Goal: Task Accomplishment & Management: Manage account settings

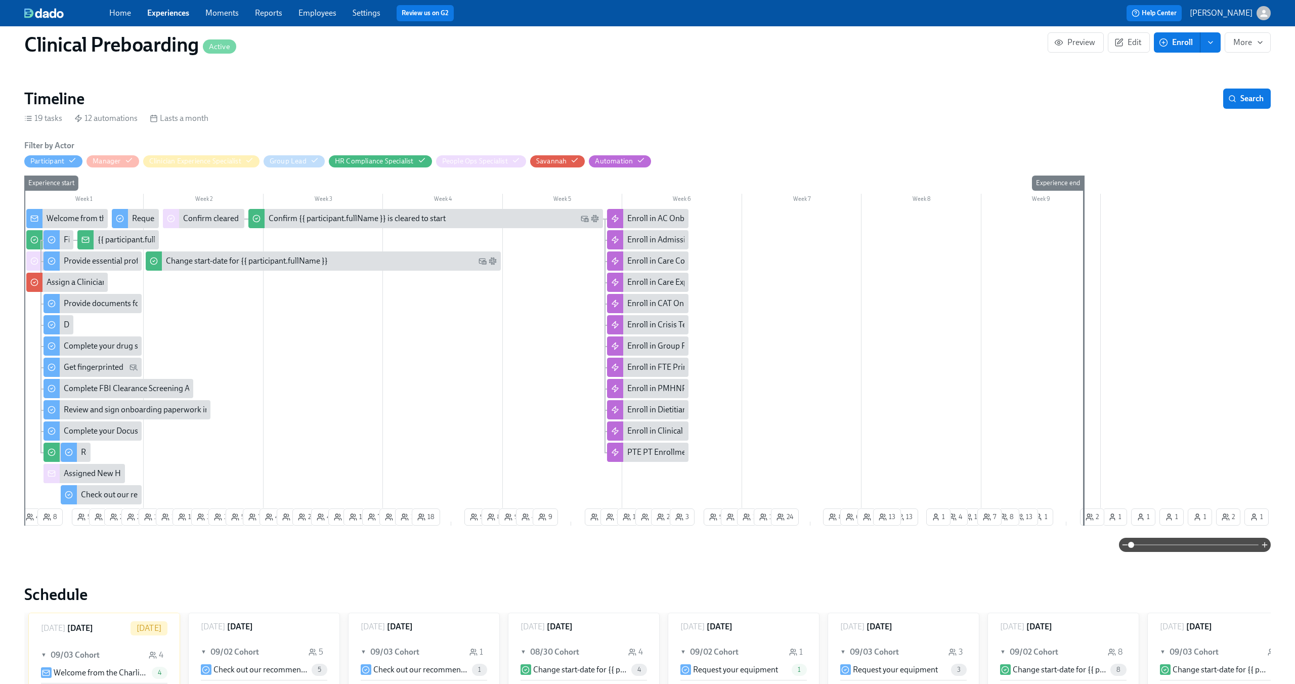
scroll to position [228, 0]
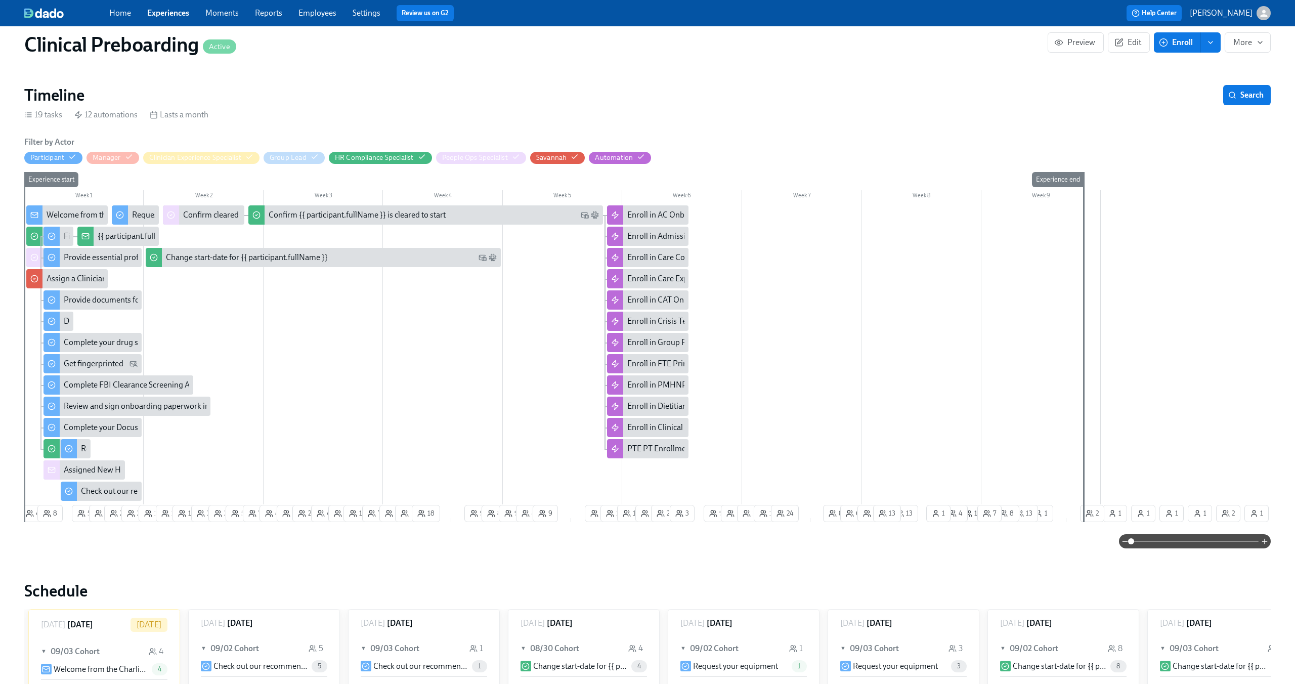
click at [728, 398] on span at bounding box center [1194, 541] width 127 height 14
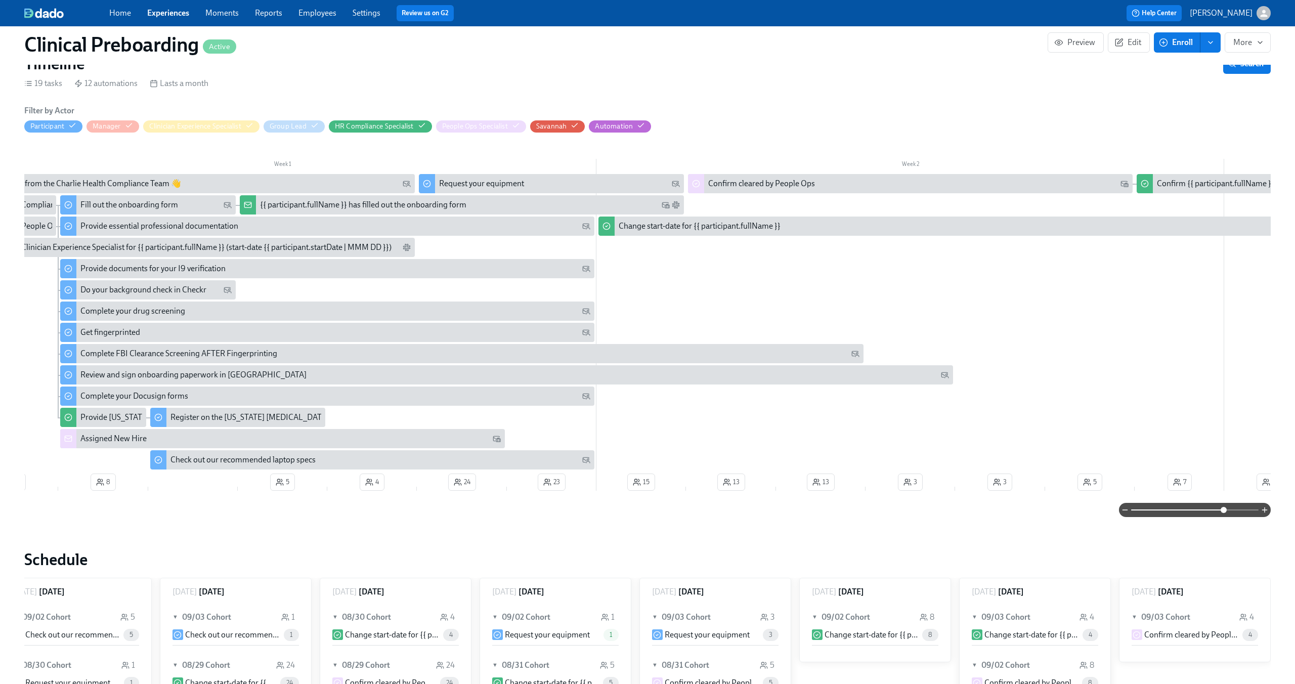
scroll to position [0, 60]
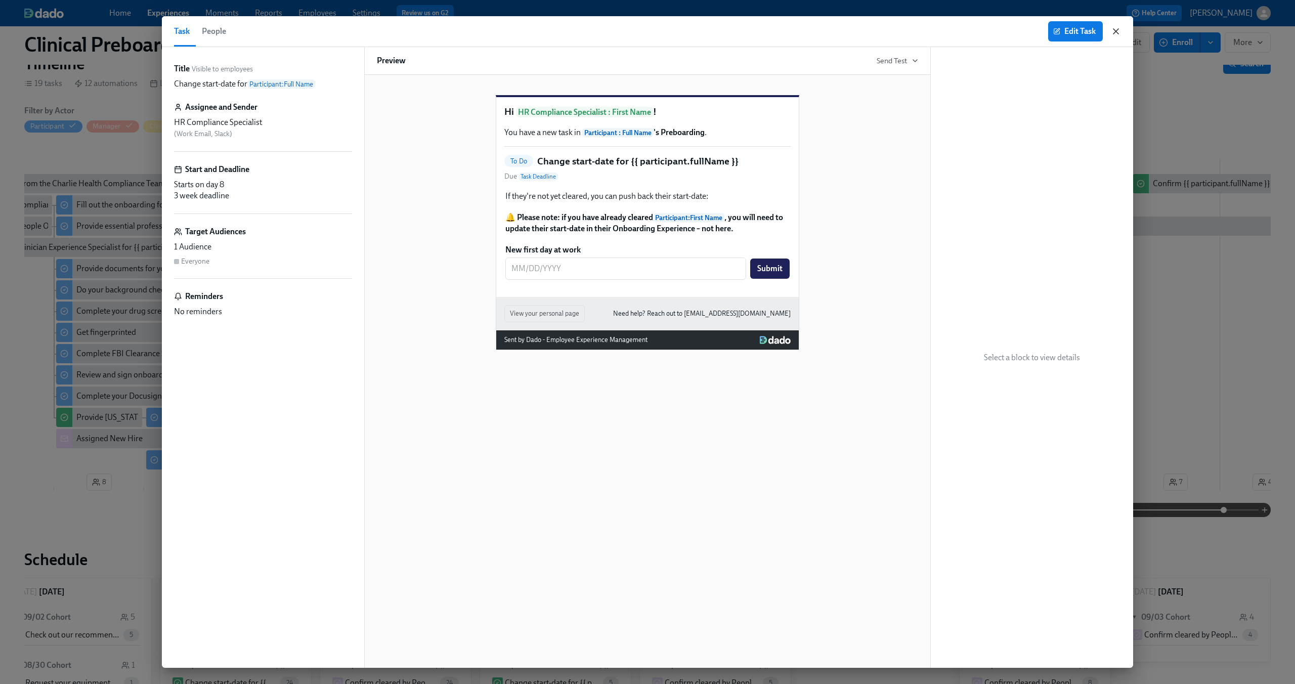
click at [728, 32] on icon "button" at bounding box center [1116, 31] width 10 height 10
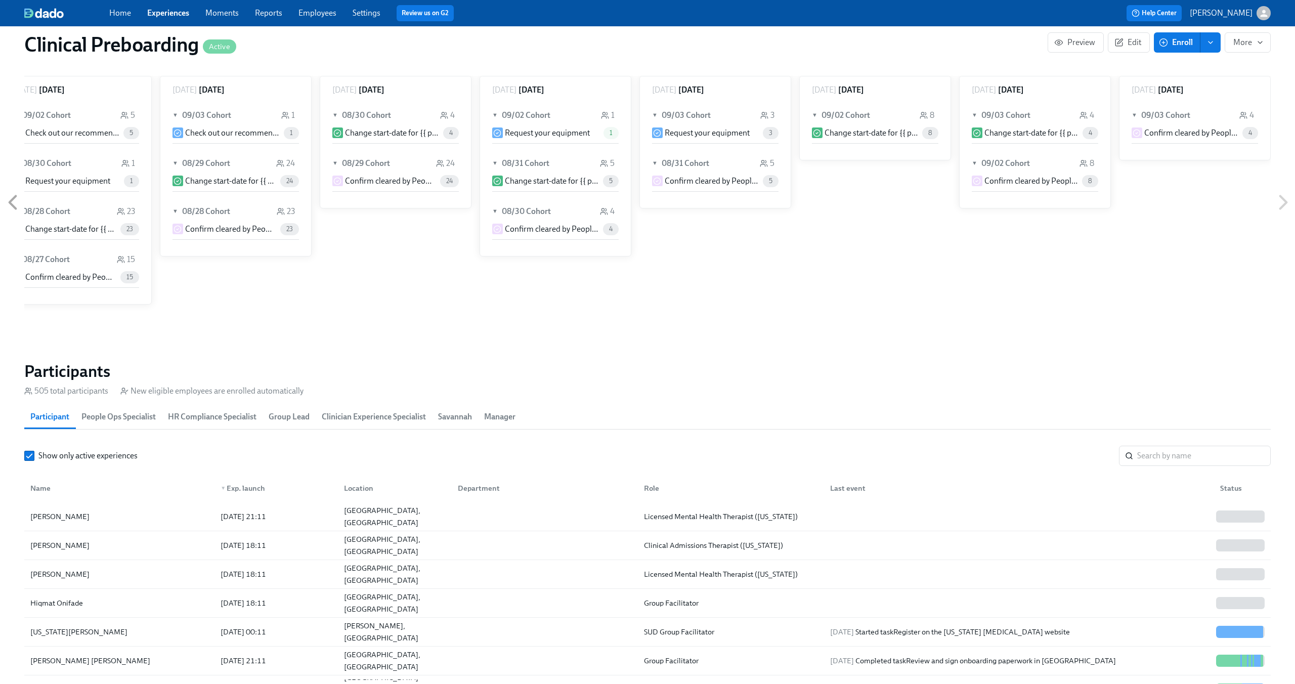
scroll to position [762, 0]
click at [728, 398] on input "search" at bounding box center [1204, 454] width 134 height 20
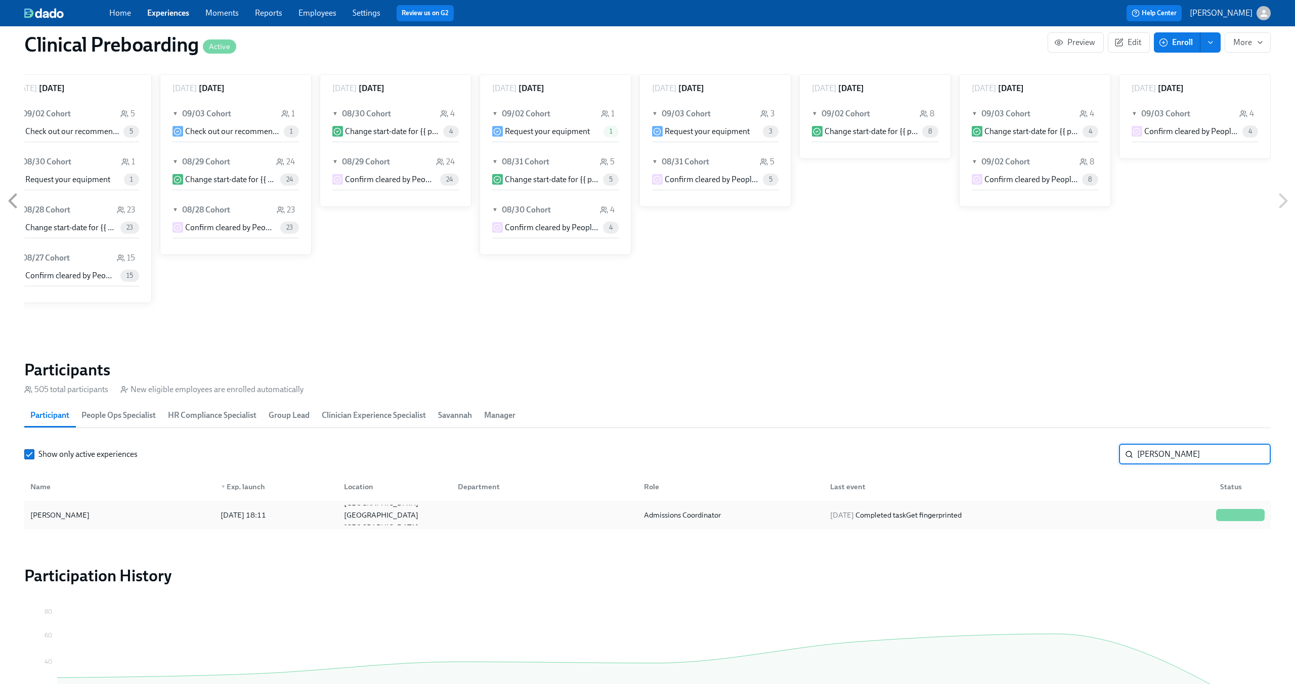
type input "ann cli"
click at [541, 398] on div at bounding box center [543, 515] width 186 height 20
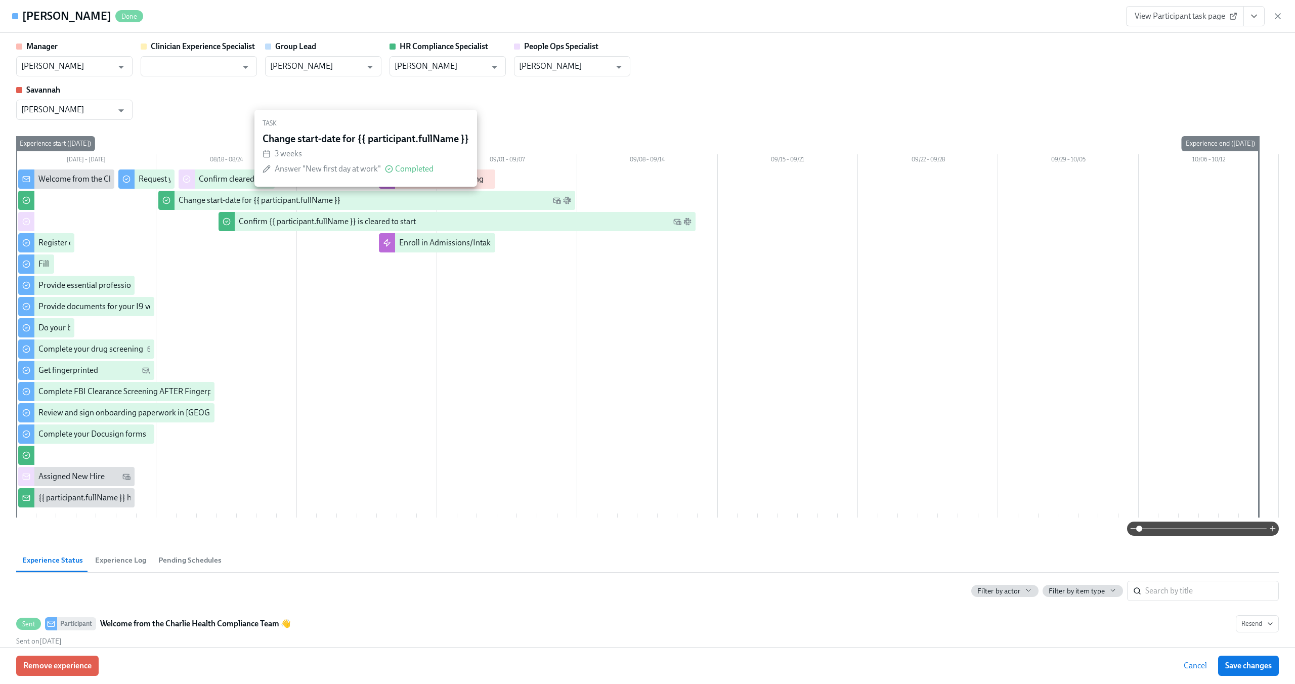
click at [228, 200] on div "Change start-date for {{ participant.fullName }}" at bounding box center [260, 200] width 162 height 11
click at [246, 201] on div "Change start-date for {{ participant.fullName }}" at bounding box center [260, 200] width 162 height 11
click at [728, 16] on icon "button" at bounding box center [1277, 16] width 5 height 5
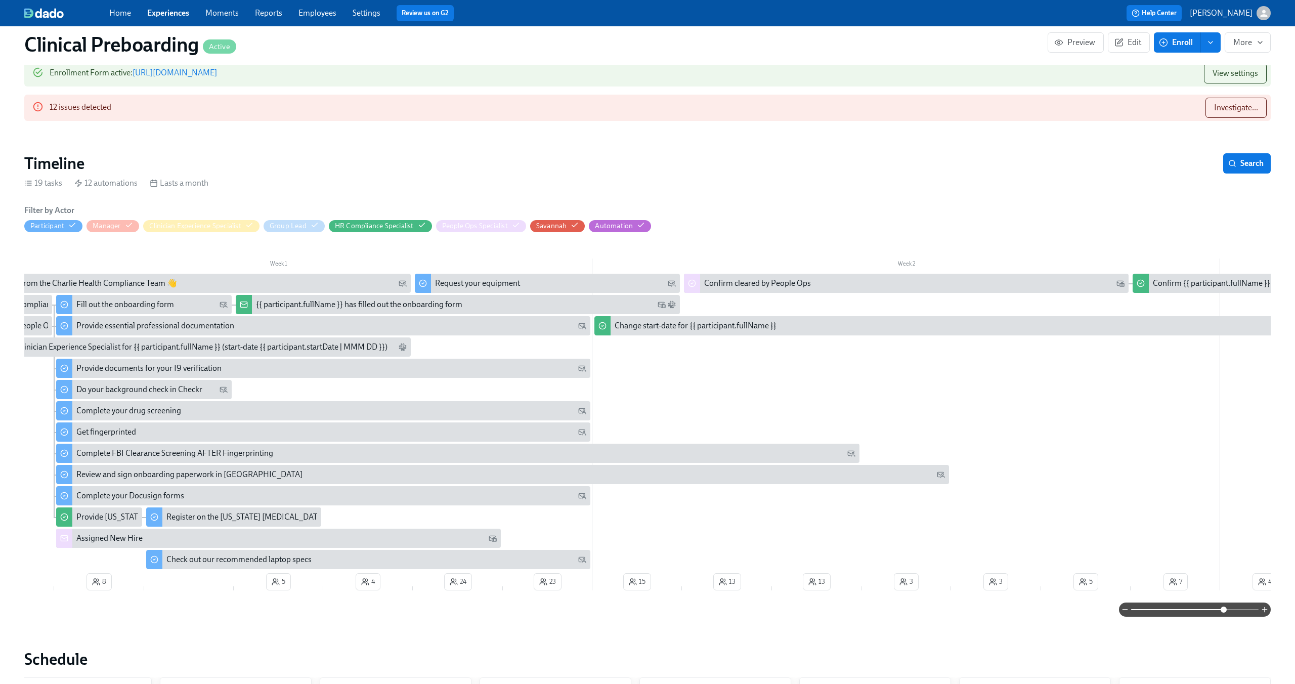
scroll to position [224, 0]
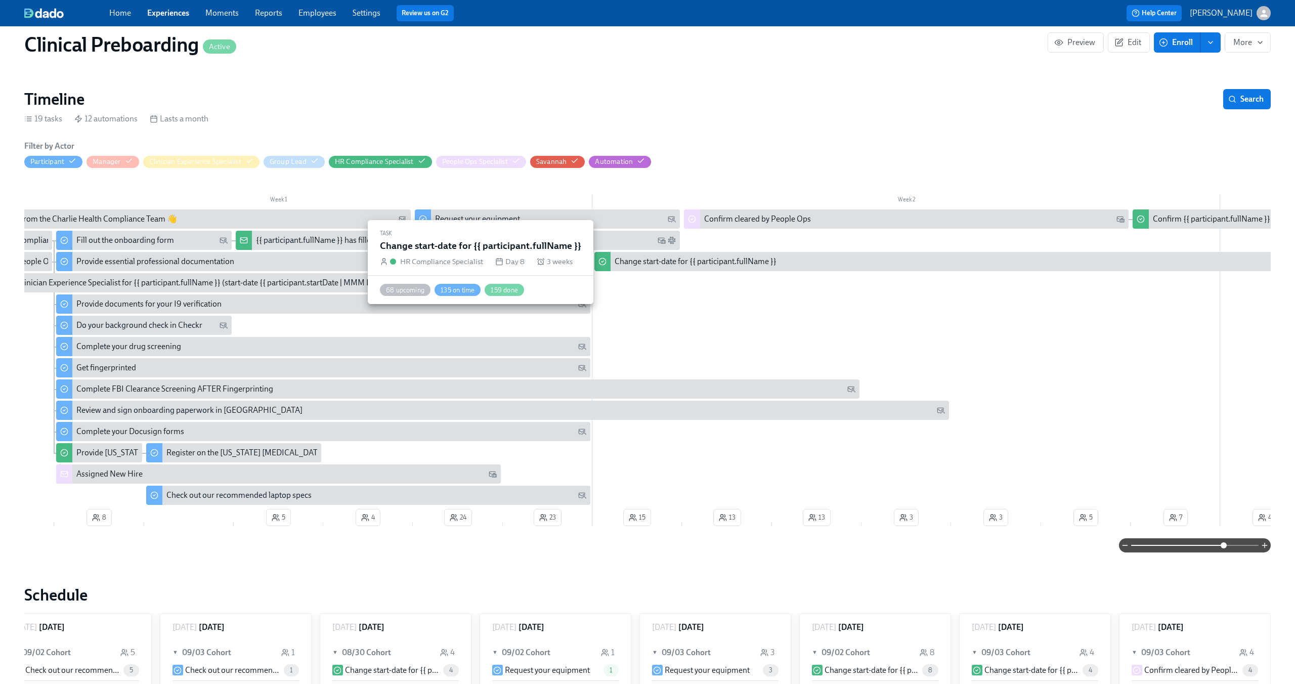
click at [666, 256] on div "Change start-date for {{ participant.fullName }}" at bounding box center [696, 261] width 162 height 11
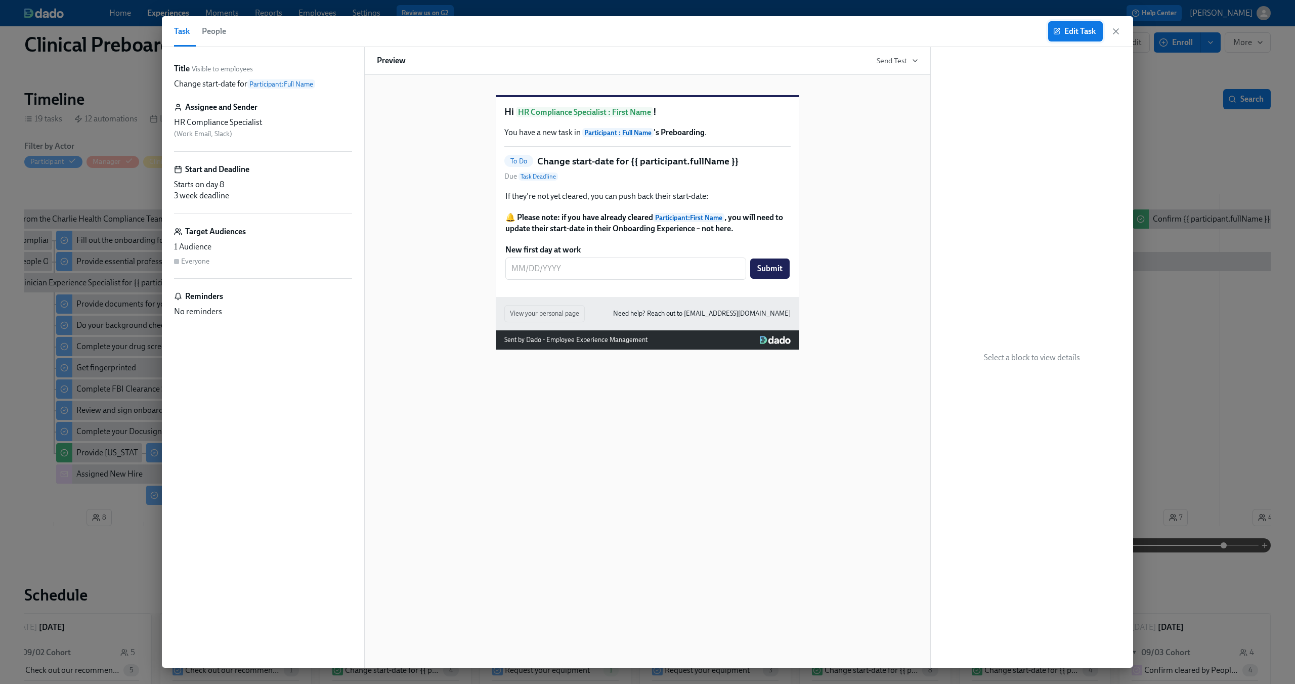
click at [728, 29] on span "Edit Task" at bounding box center [1075, 31] width 40 height 10
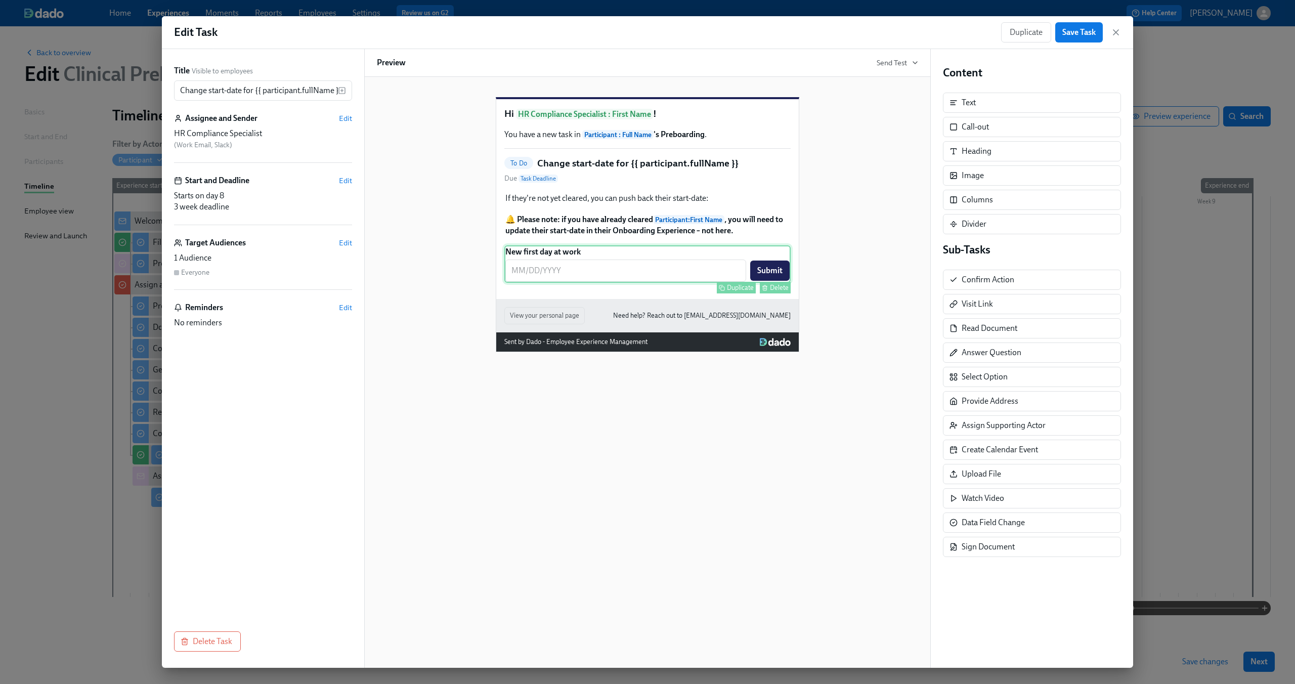
click at [654, 272] on div "New first day at work ​ Submit Duplicate Delete" at bounding box center [647, 263] width 286 height 37
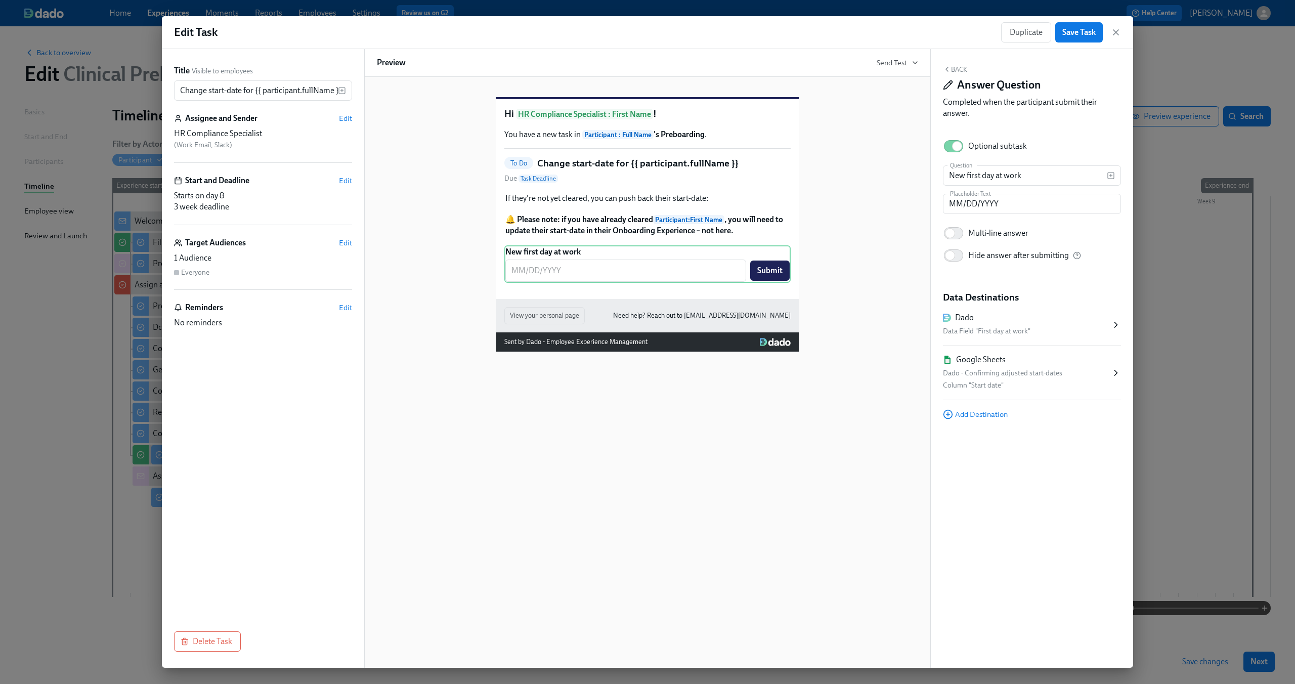
click at [728, 398] on div "Hi HR Compliance Specialist : First Name ! You have a new task in Participant :…" at bounding box center [647, 372] width 567 height 591
click at [728, 31] on icon "button" at bounding box center [1116, 32] width 10 height 10
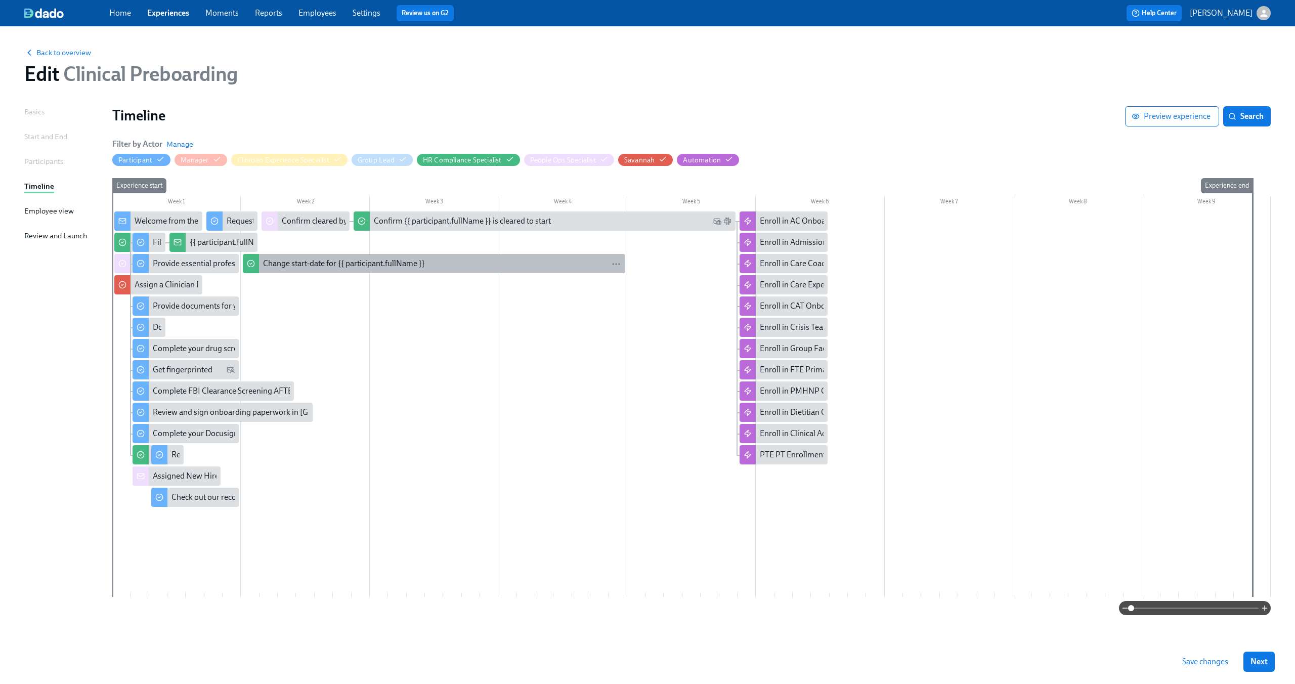
click at [302, 263] on div "Change start-date for {{ participant.fullName }}" at bounding box center [344, 263] width 162 height 11
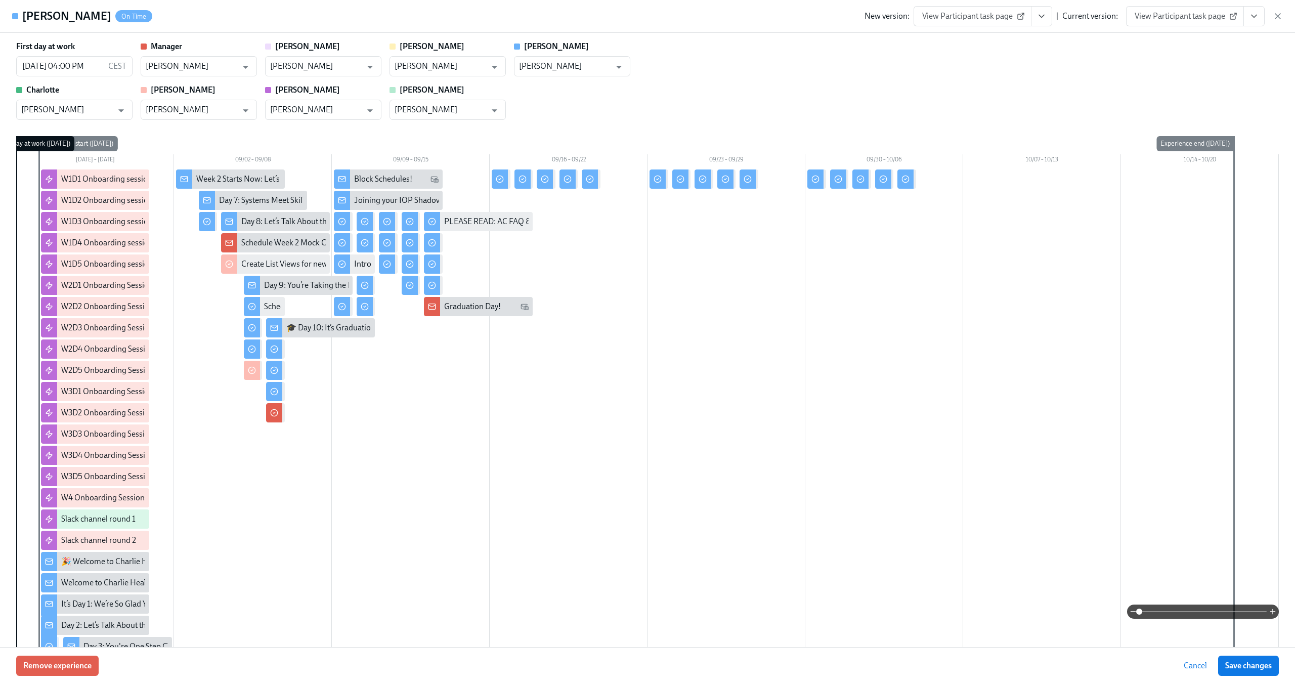
type input "[PERSON_NAME]"
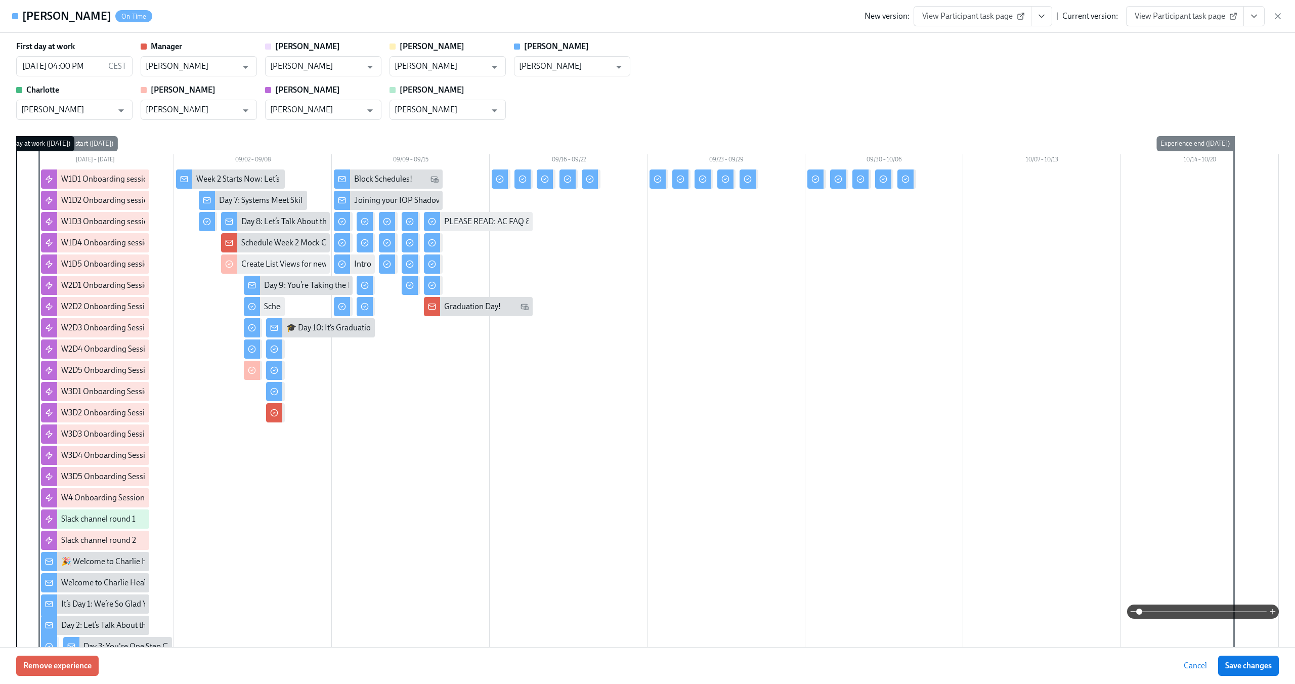
type input "[PERSON_NAME]"
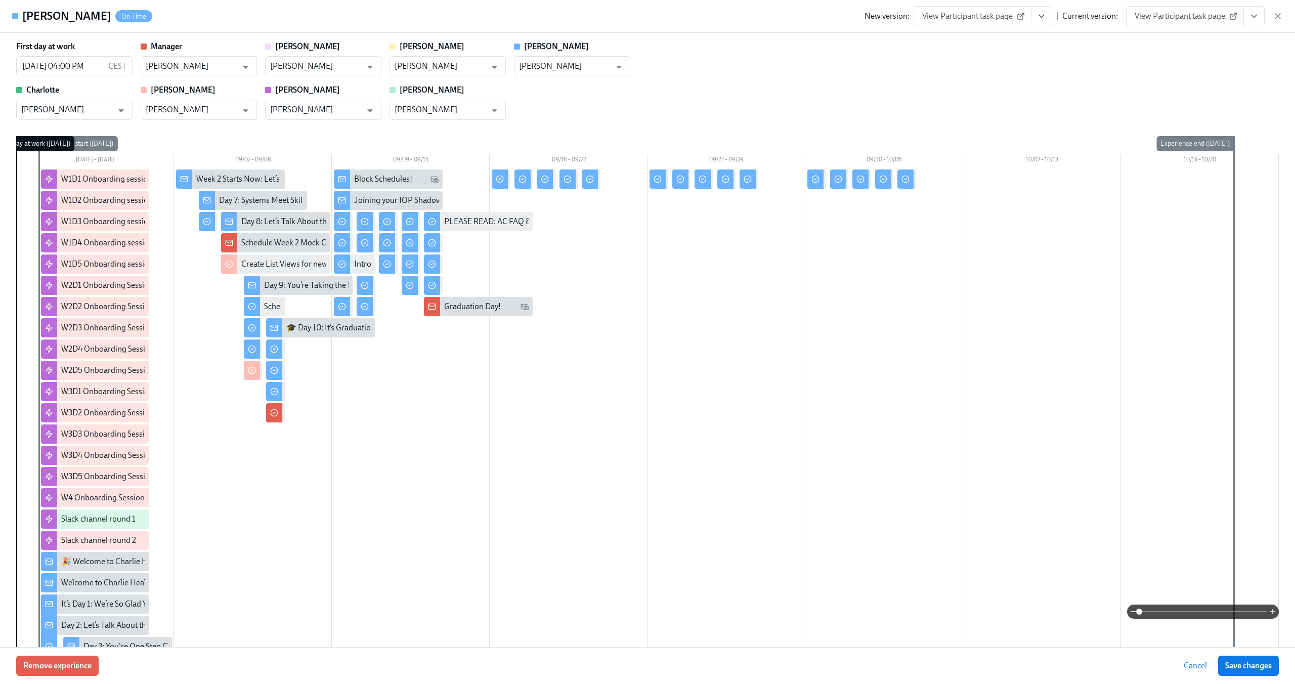
type input "[PERSON_NAME]"
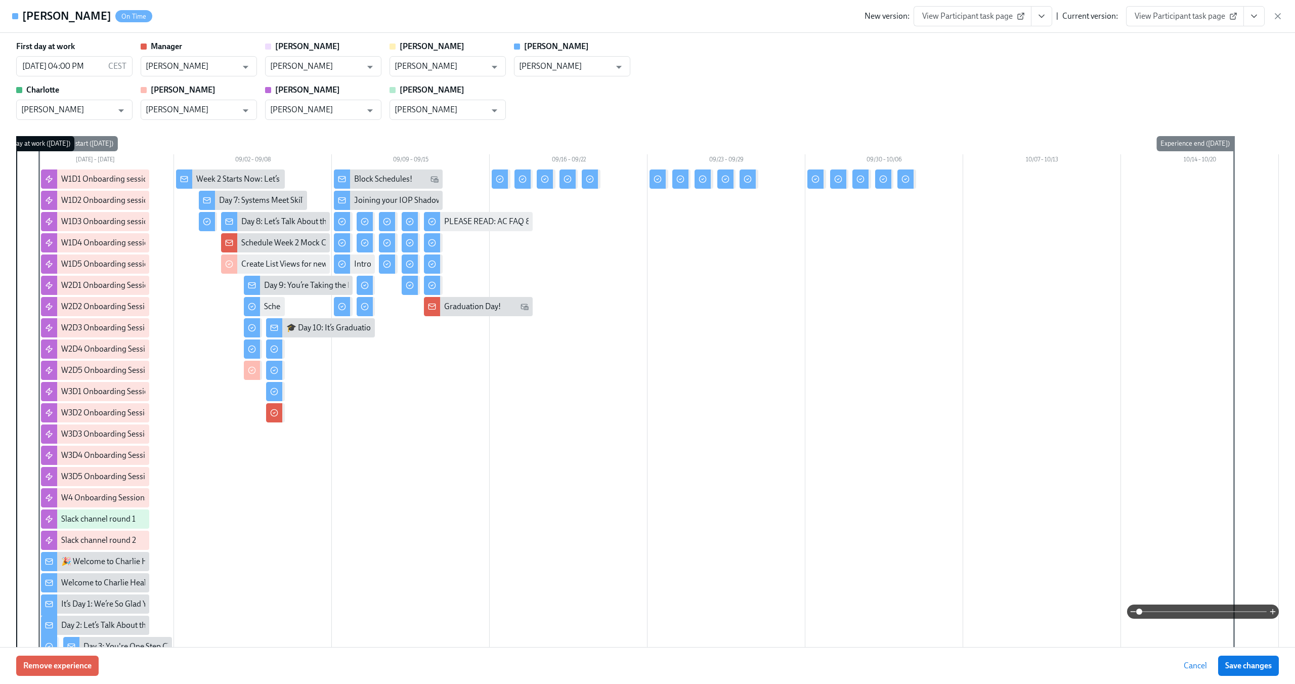
type input "[PERSON_NAME]"
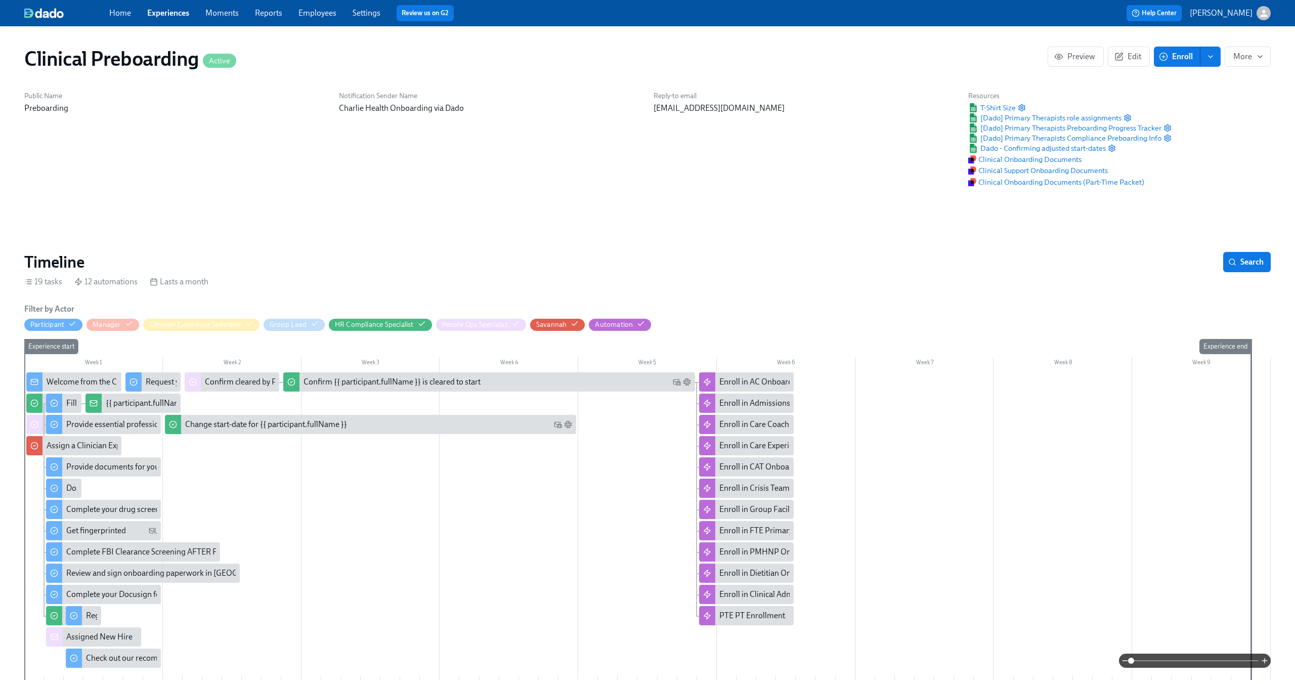
click at [313, 14] on link "Employees" at bounding box center [317, 13] width 38 height 10
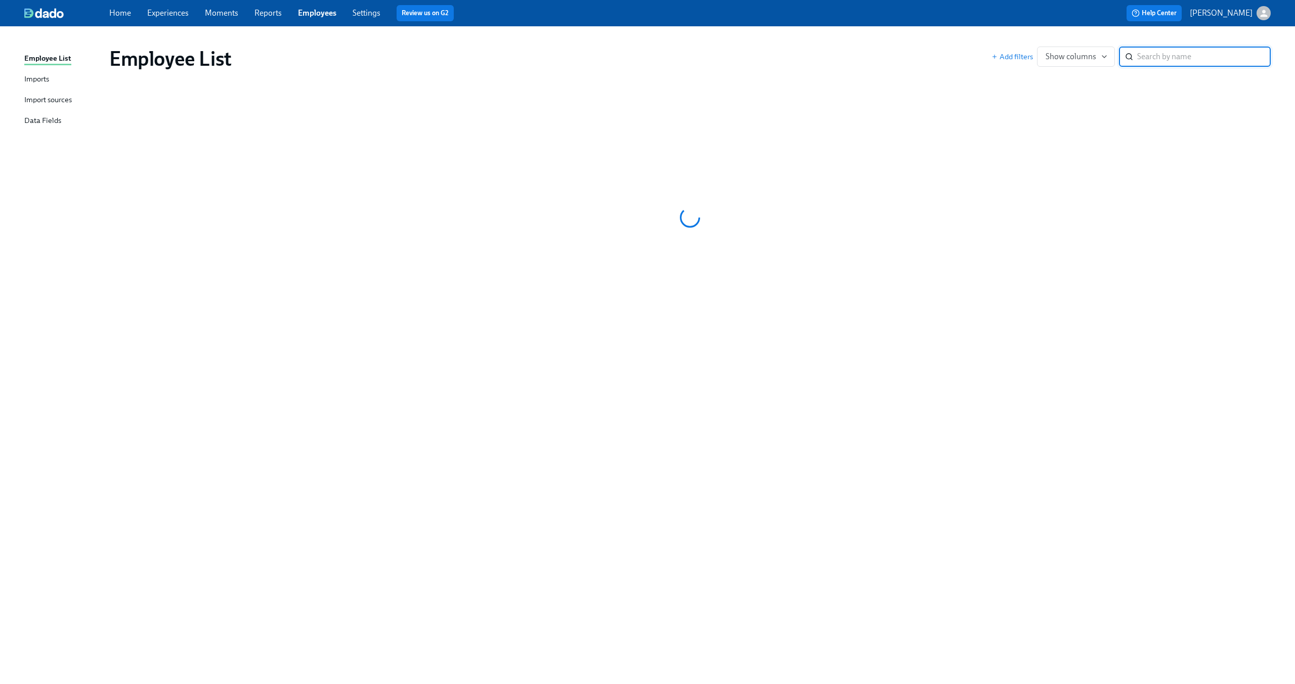
click at [1154, 55] on input "search" at bounding box center [1204, 57] width 134 height 20
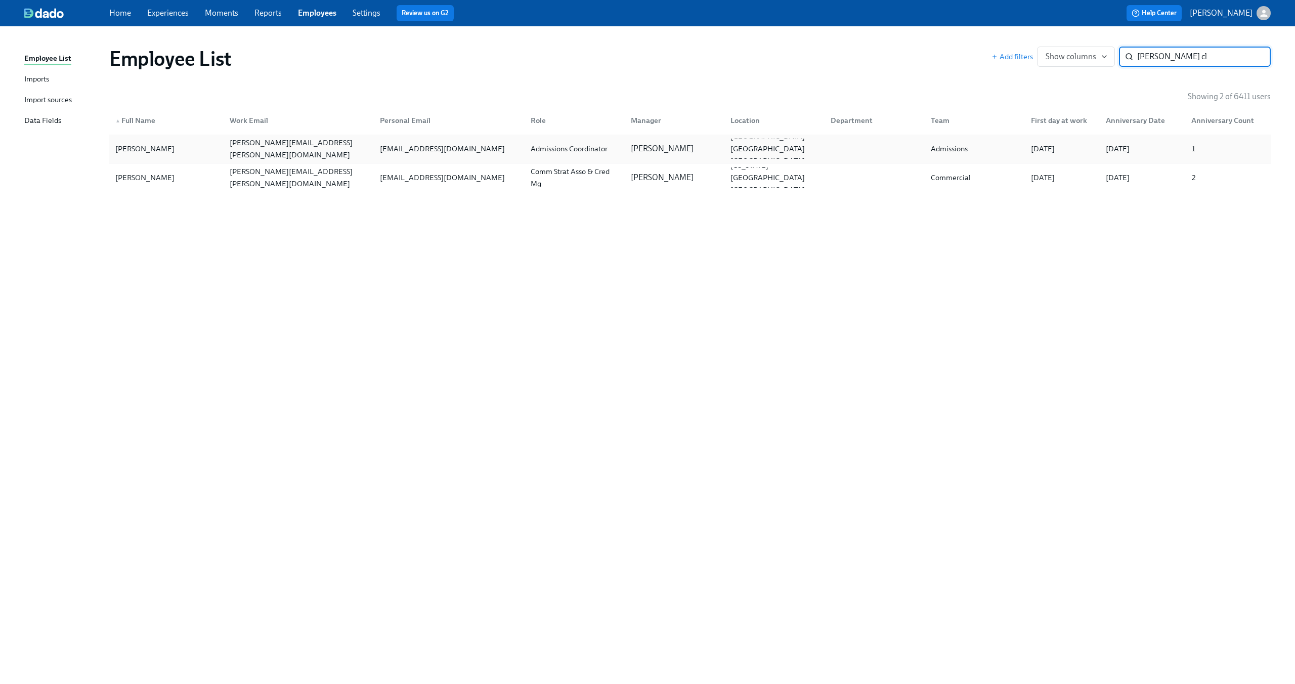
type input "ann cl"
click at [439, 152] on div "annclifton15@hotmail.com" at bounding box center [442, 149] width 133 height 12
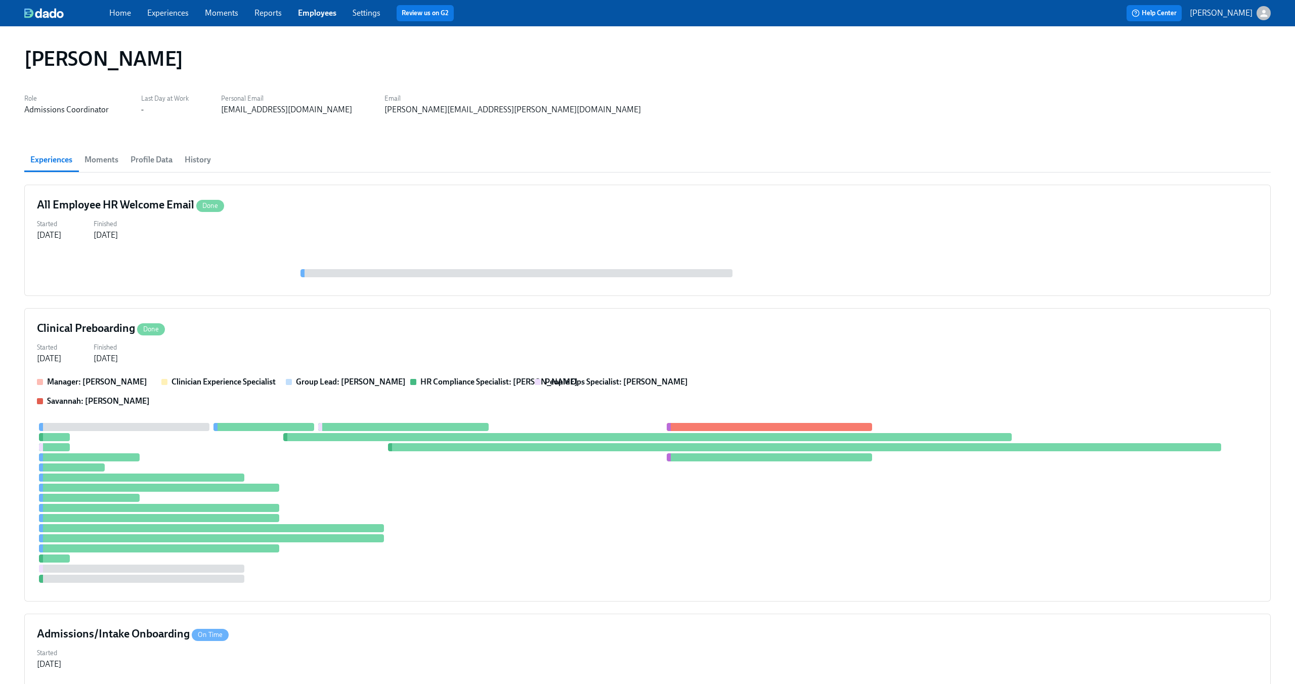
click at [210, 159] on span "History" at bounding box center [198, 160] width 26 height 14
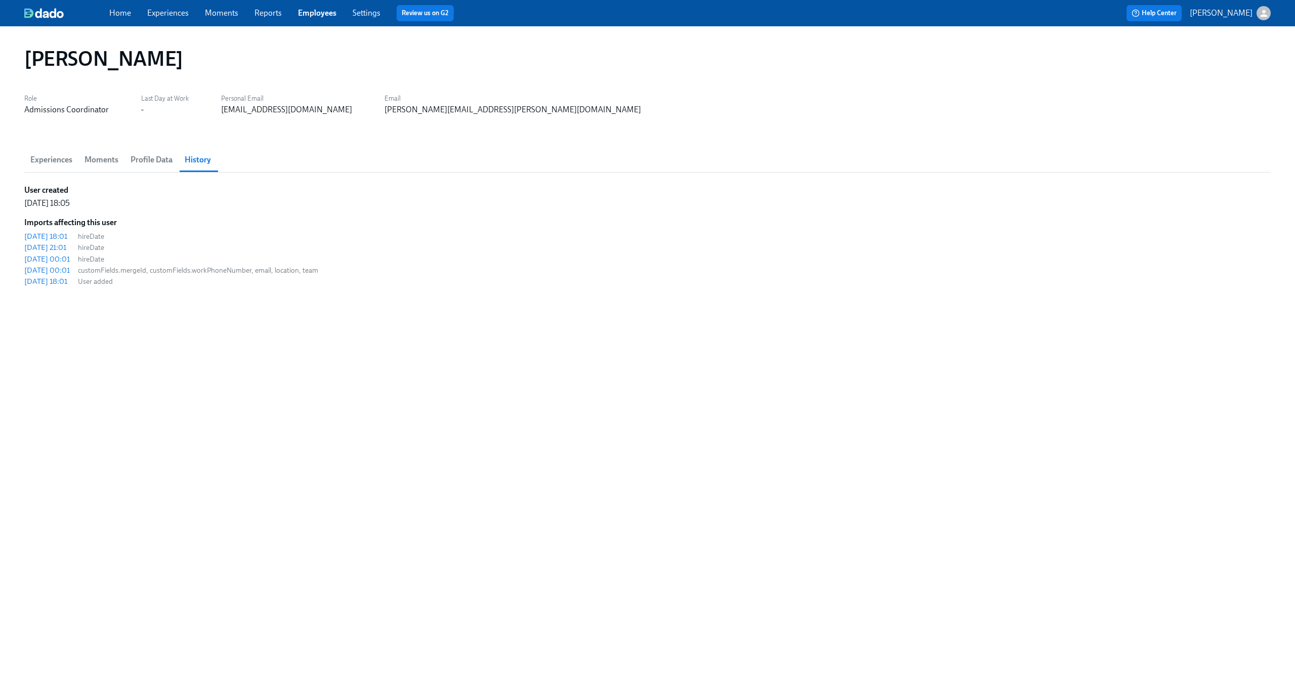
click at [322, 17] on link "Employees" at bounding box center [317, 13] width 38 height 10
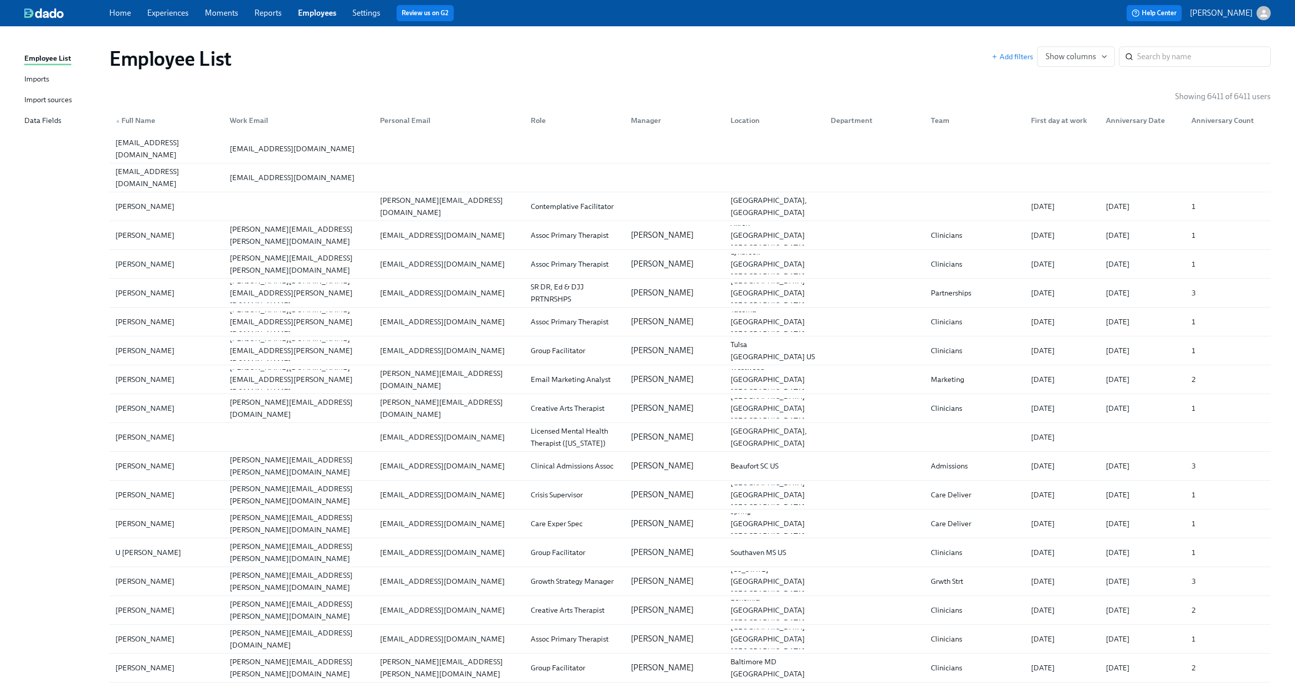
click at [72, 104] on div "Import sources" at bounding box center [48, 100] width 48 height 13
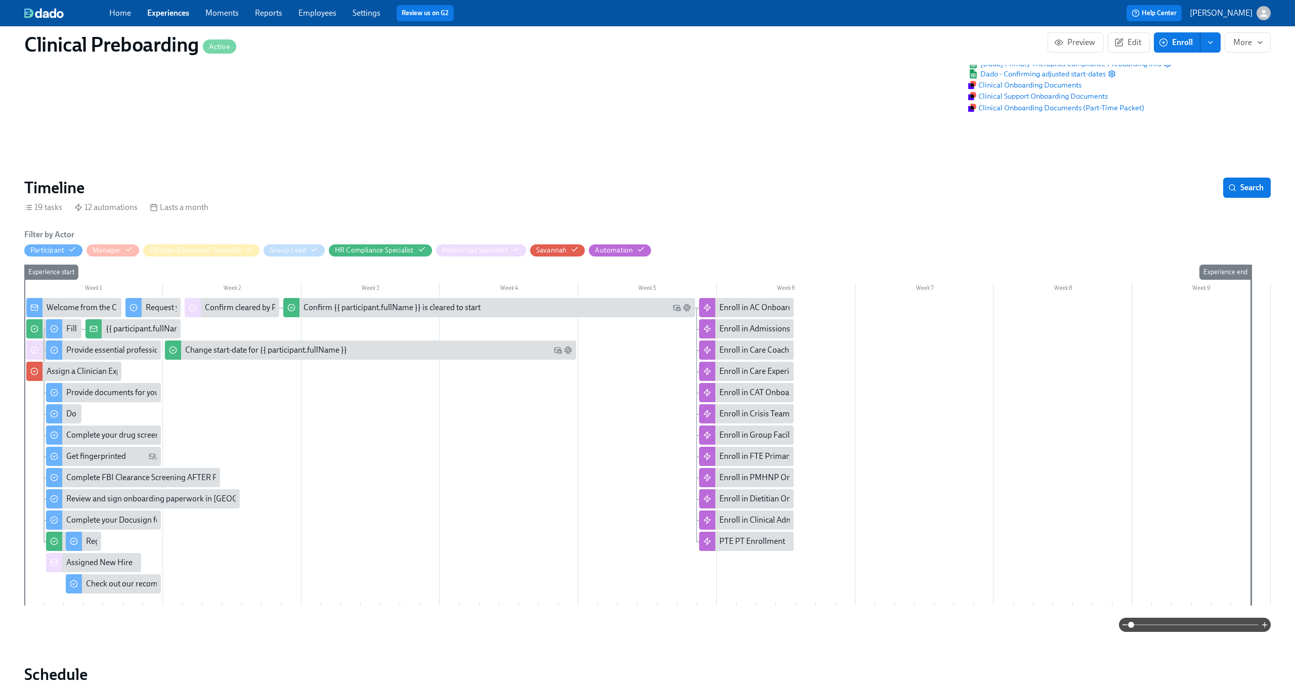
scroll to position [79, 0]
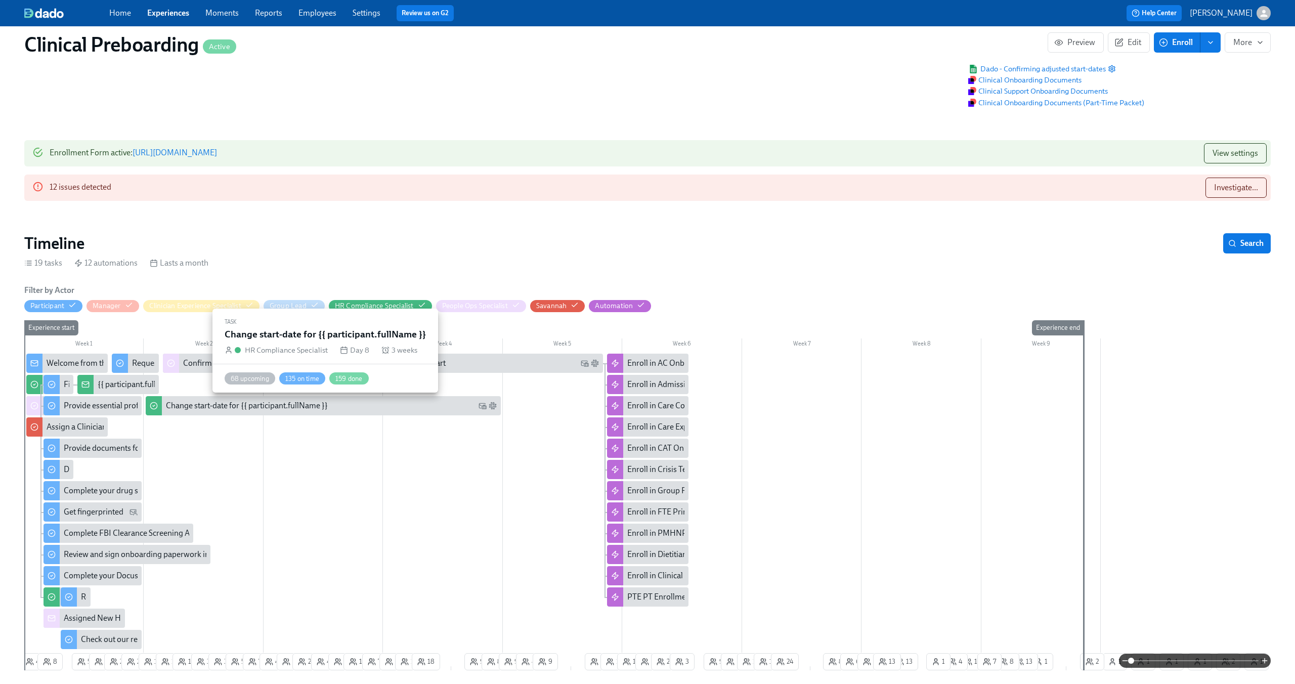
click at [328, 410] on div "Change start-date for {{ participant.fullName }}" at bounding box center [247, 405] width 162 height 11
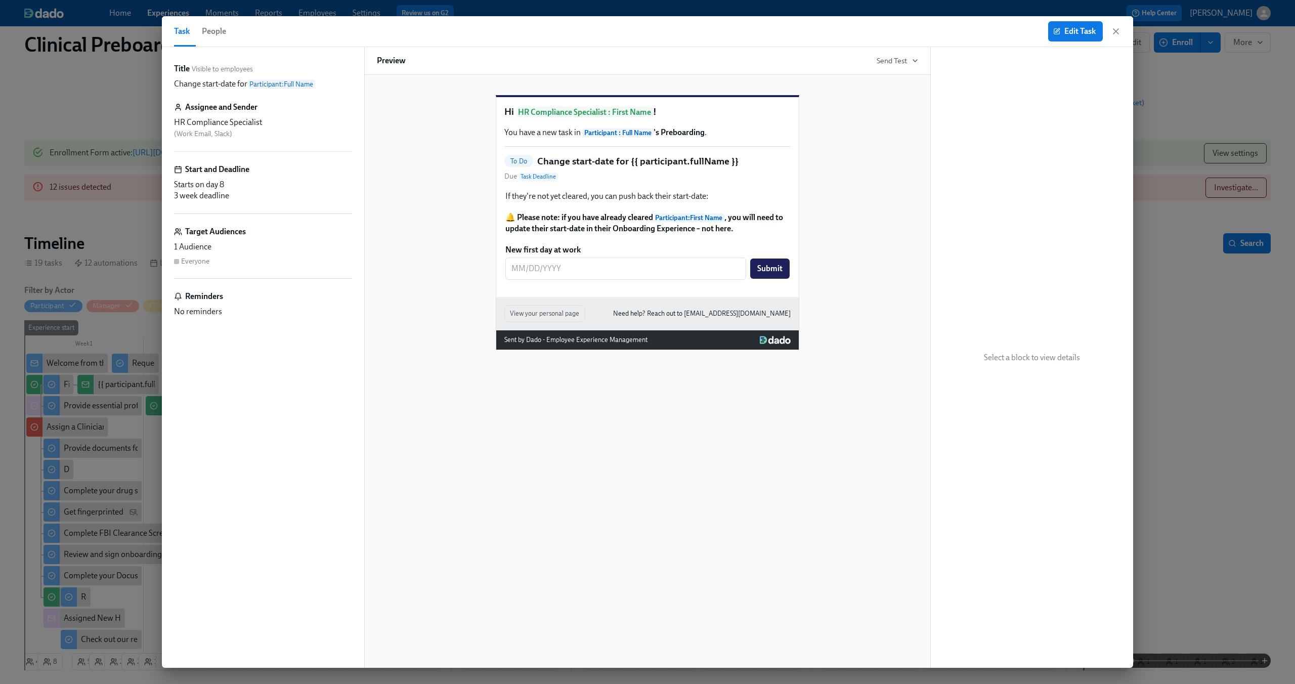
scroll to position [0, 12623]
click at [1119, 30] on icon "button" at bounding box center [1116, 31] width 10 height 10
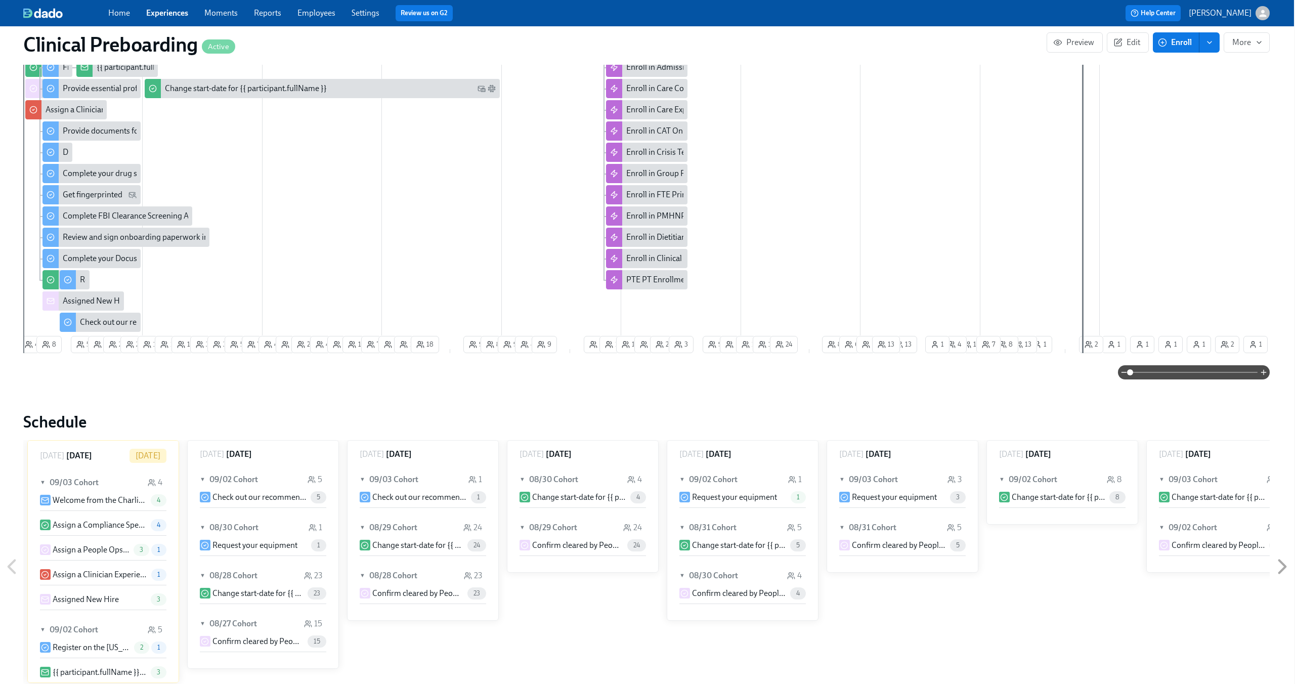
scroll to position [0, 1]
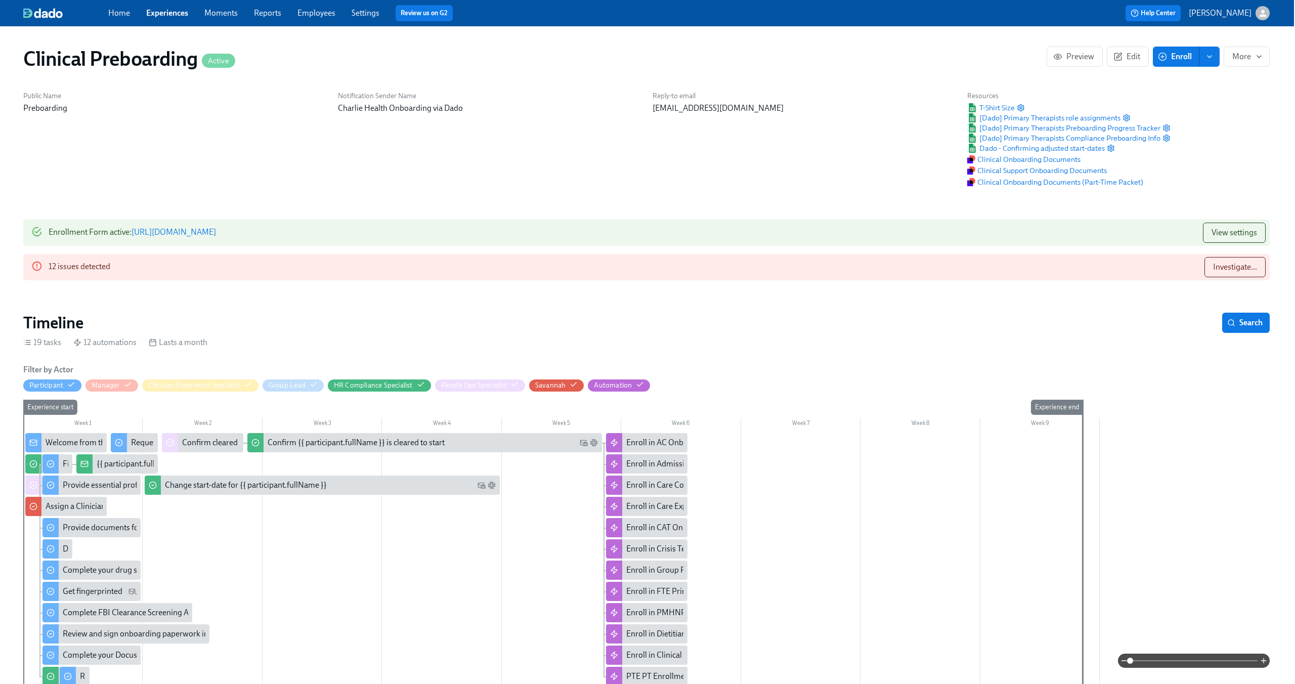
click at [178, 16] on link "Experiences" at bounding box center [167, 13] width 42 height 10
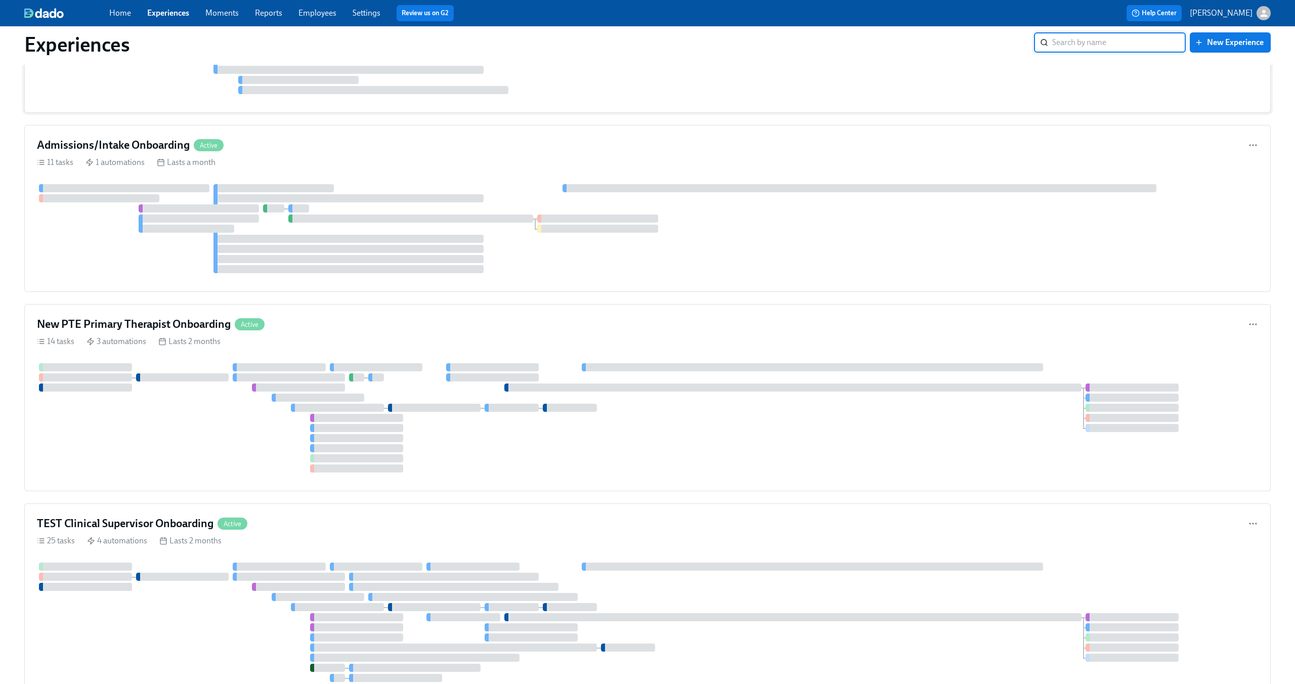
scroll to position [4824, 0]
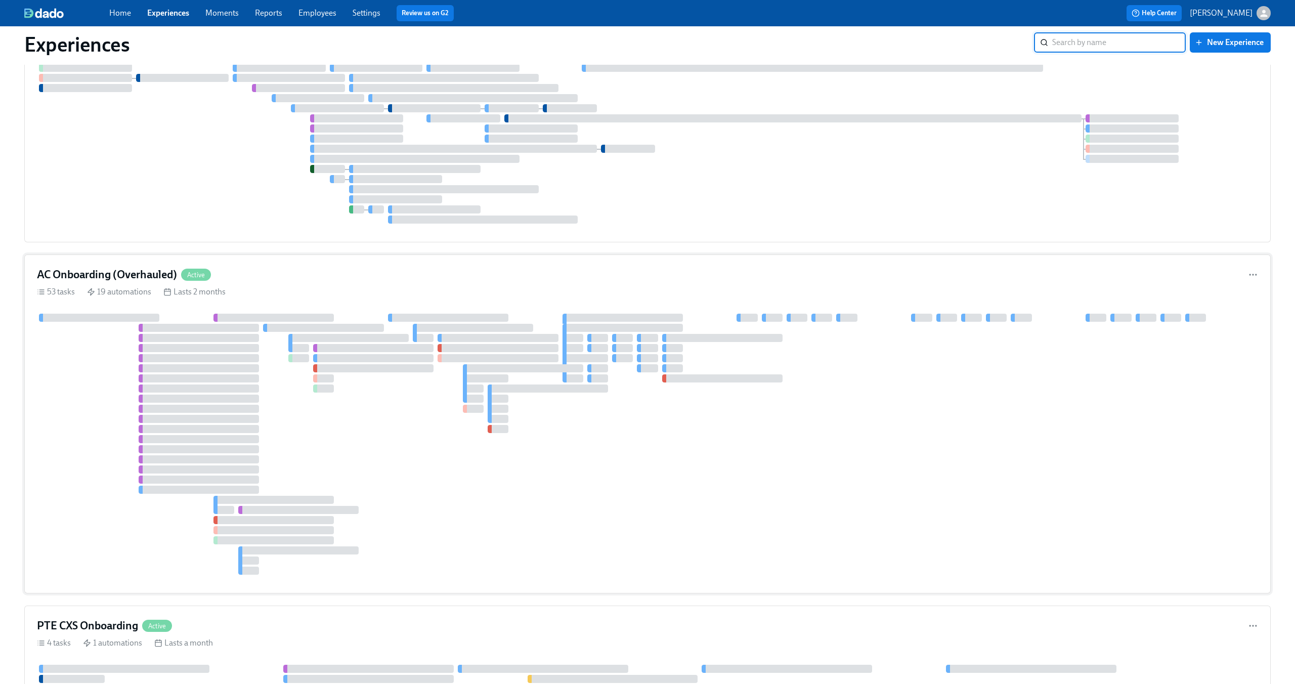
click at [441, 271] on div "AC Onboarding (Overhauled) Active" at bounding box center [647, 274] width 1221 height 15
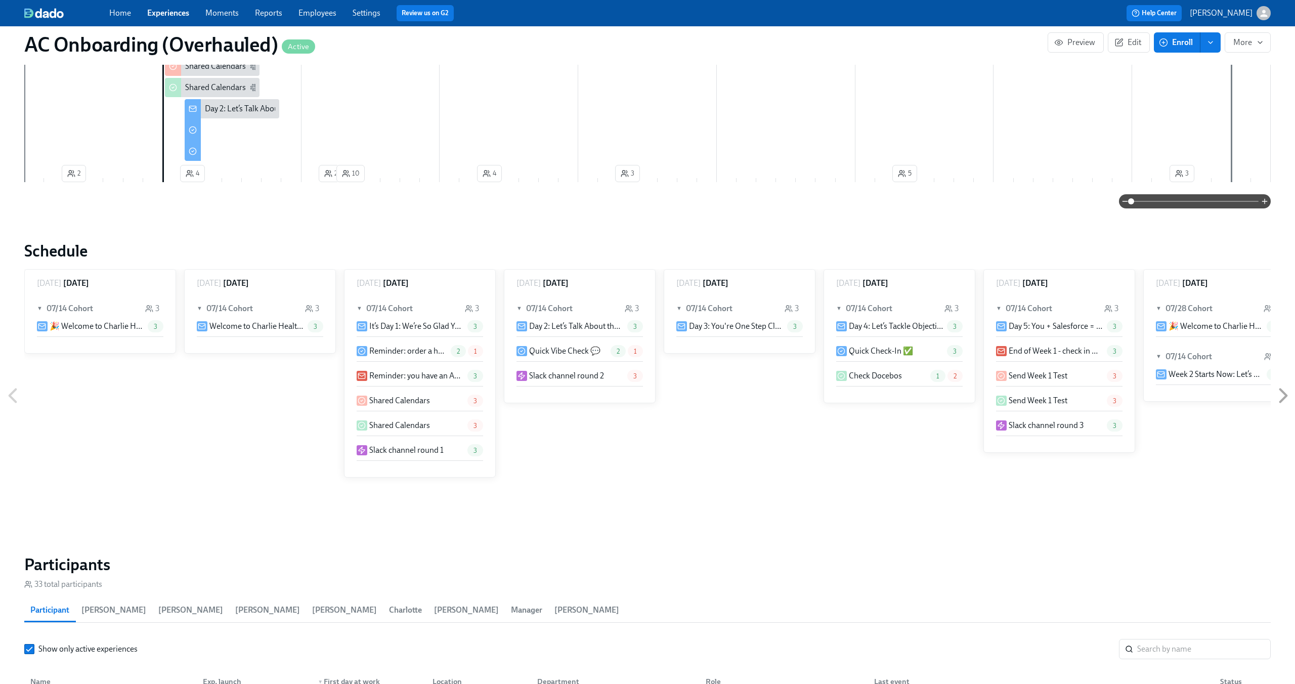
scroll to position [0, 6389]
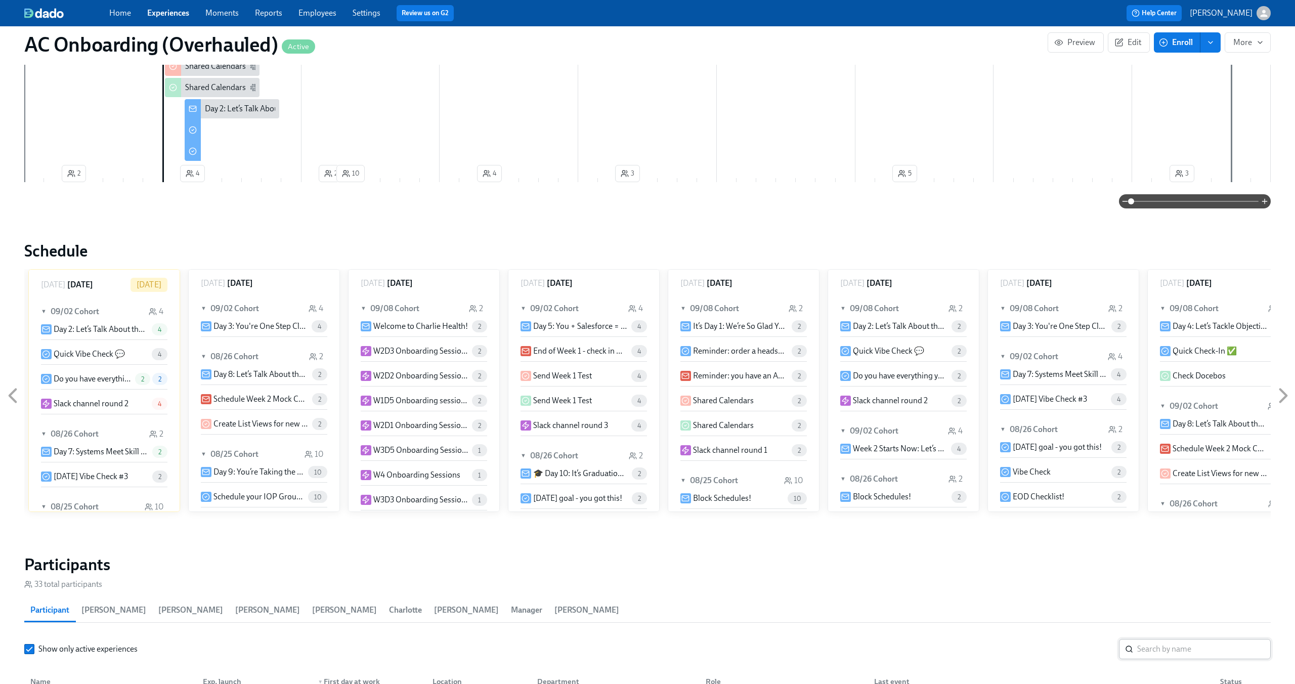
click at [1163, 639] on input "search" at bounding box center [1204, 649] width 134 height 20
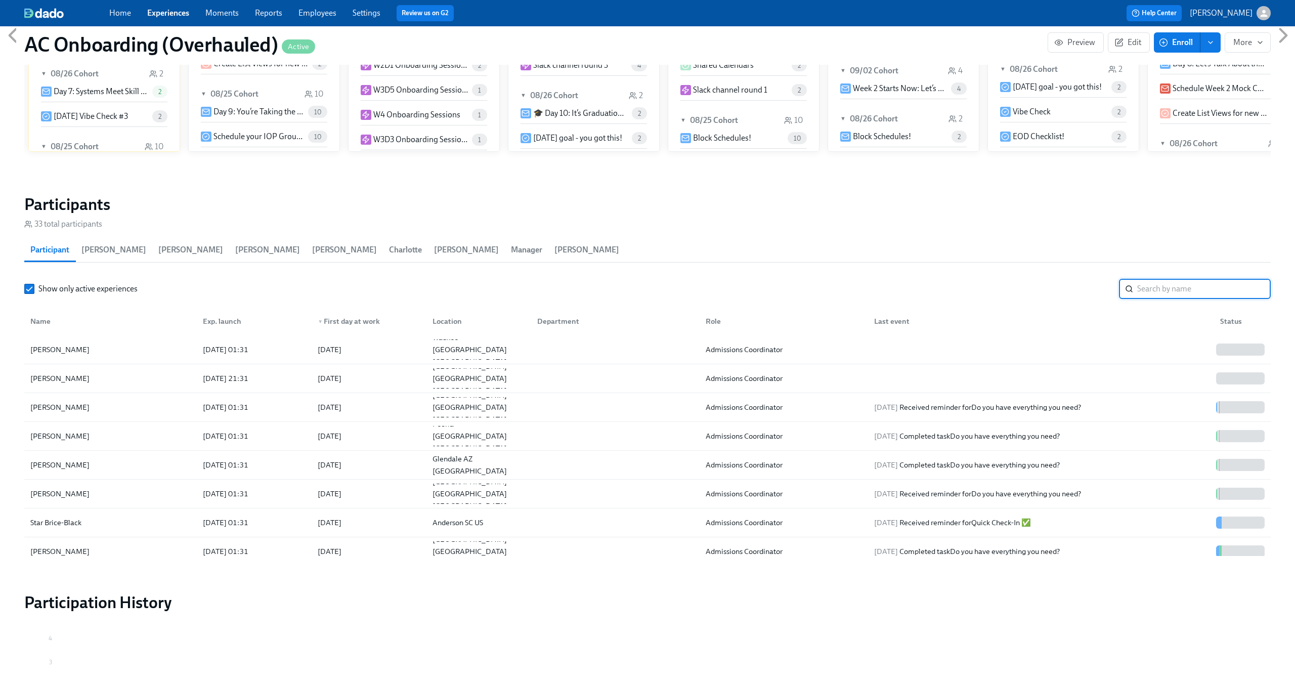
scroll to position [269, 0]
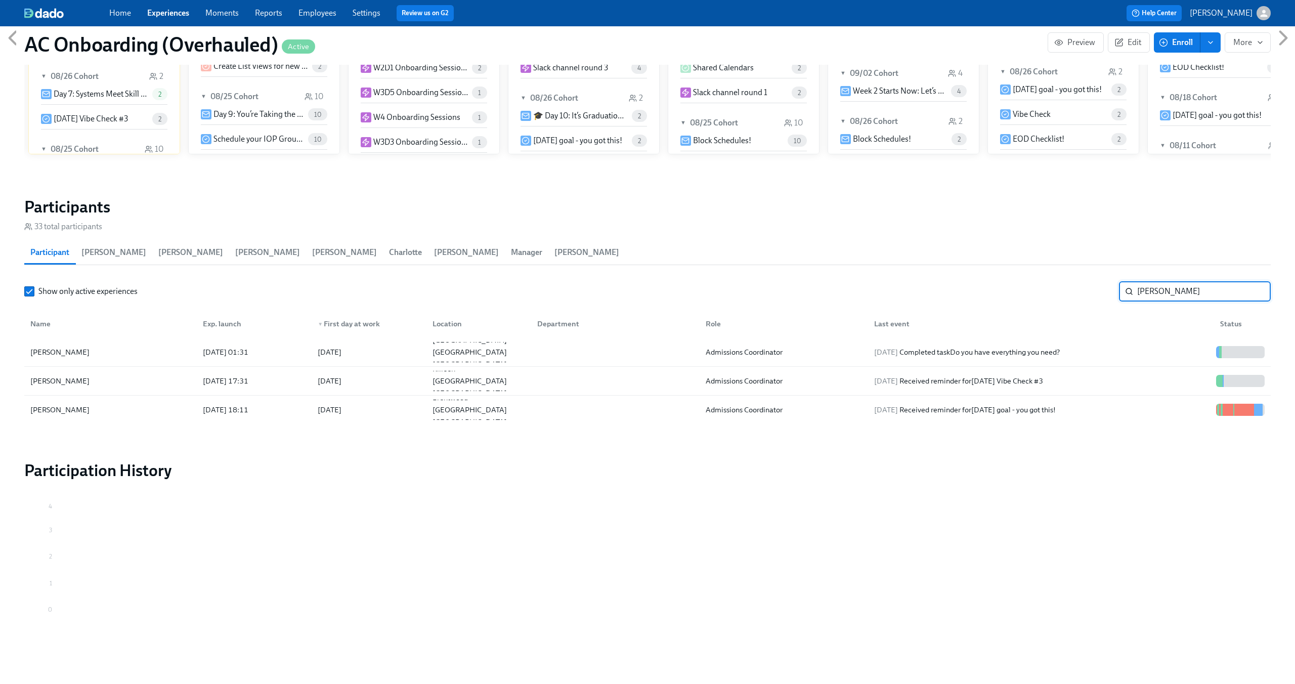
scroll to position [1072, 0]
type input "[PERSON_NAME]"
click at [659, 357] on div at bounding box center [613, 352] width 168 height 20
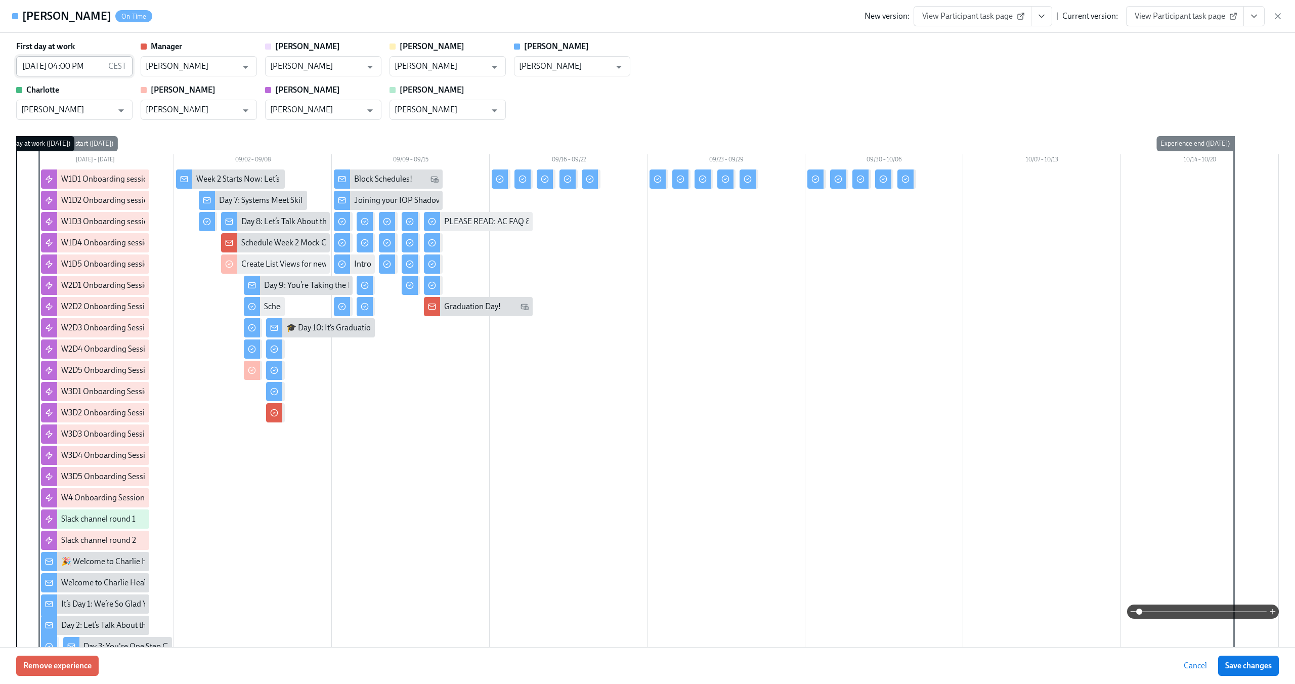
click at [84, 63] on input "[DATE] 04:00 PM" at bounding box center [60, 66] width 88 height 20
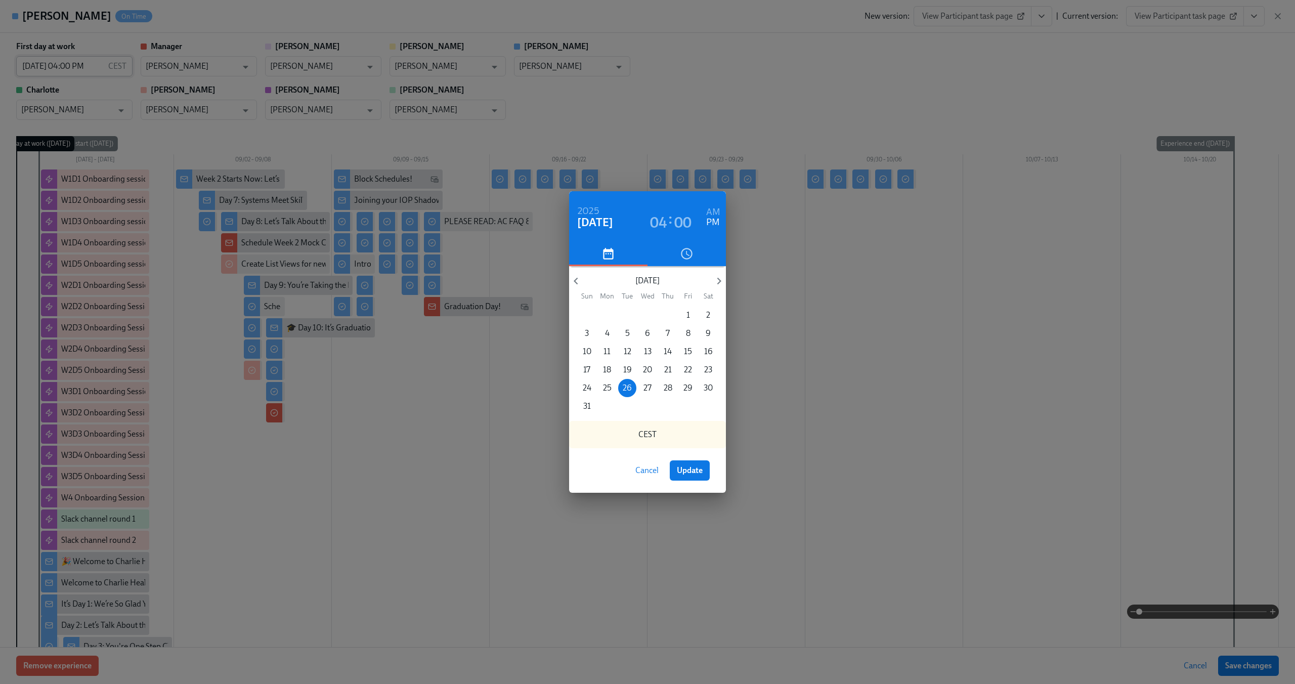
click at [84, 63] on div "[DATE] 04 : 00 AM PM [DATE] Sun Mon Tue Wed Thu Fri Sat 27 28 29 30 31 1 2 3 4 …" at bounding box center [647, 342] width 1295 height 684
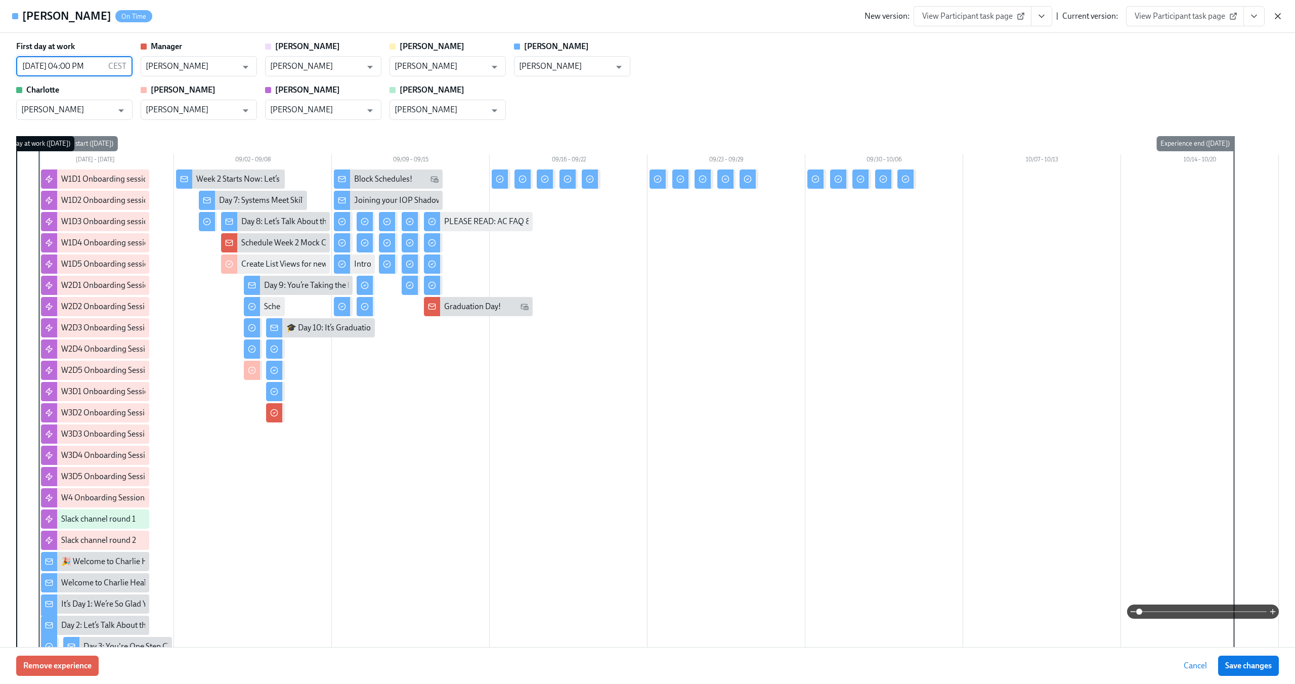
click at [1278, 16] on icon "button" at bounding box center [1278, 16] width 10 height 10
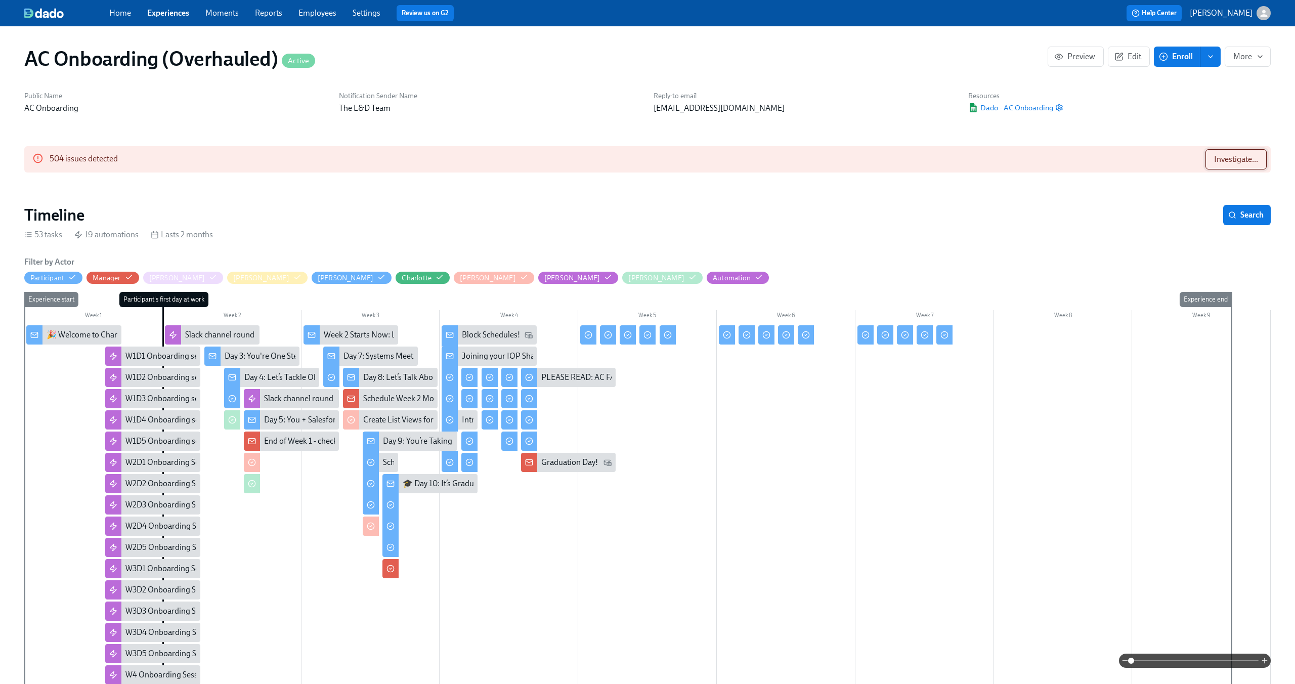
click at [1216, 159] on span "Investigate..." at bounding box center [1236, 159] width 44 height 10
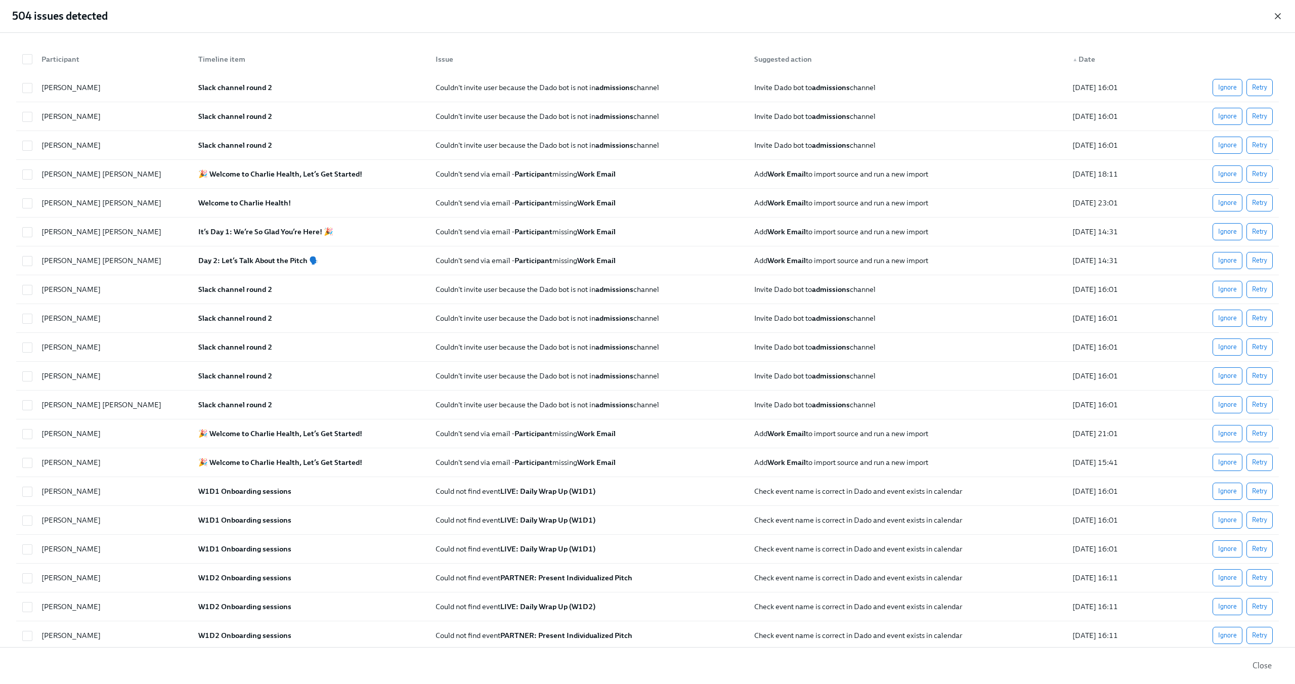
click at [1279, 16] on icon "button" at bounding box center [1278, 16] width 10 height 10
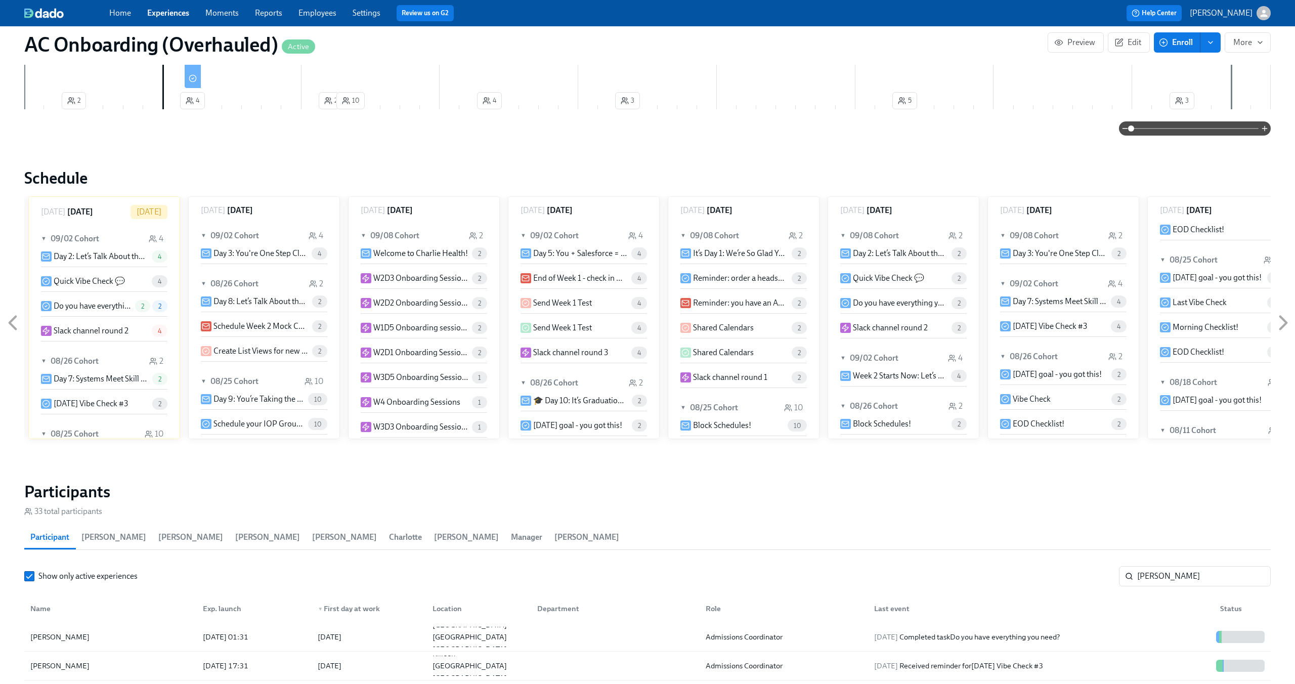
scroll to position [1050, 0]
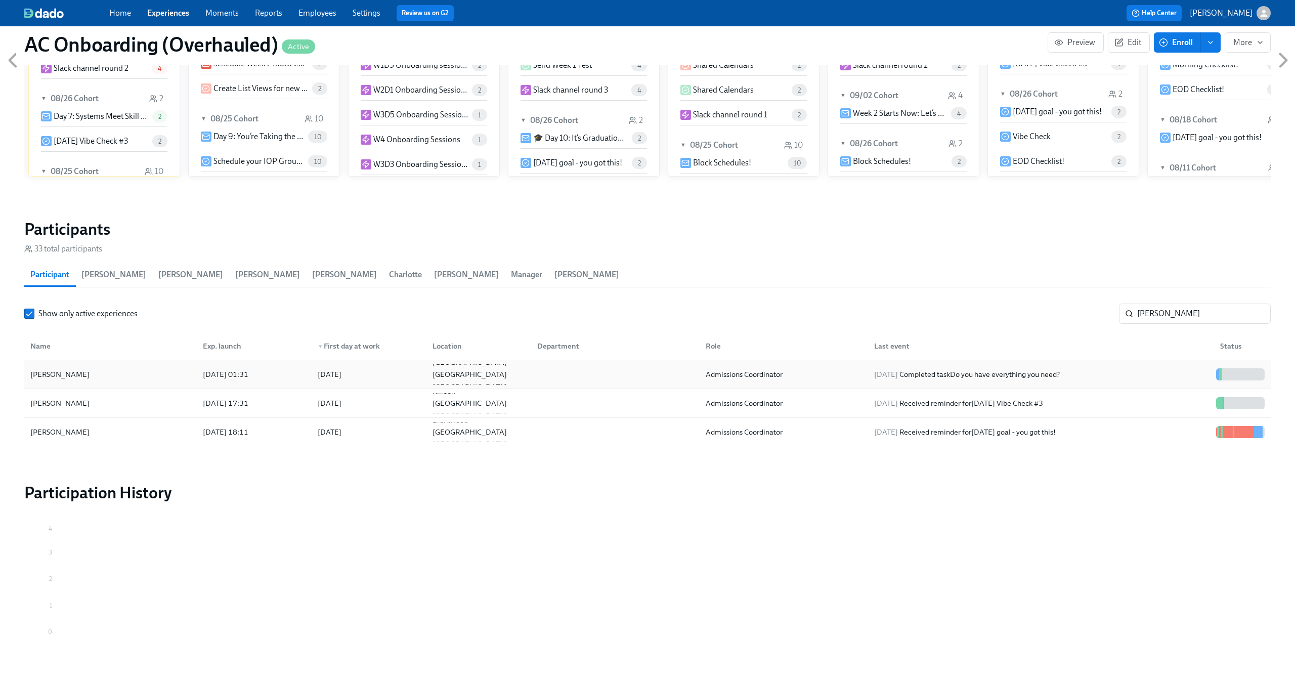
click at [615, 383] on div at bounding box center [613, 374] width 168 height 20
